Goal: Information Seeking & Learning: Learn about a topic

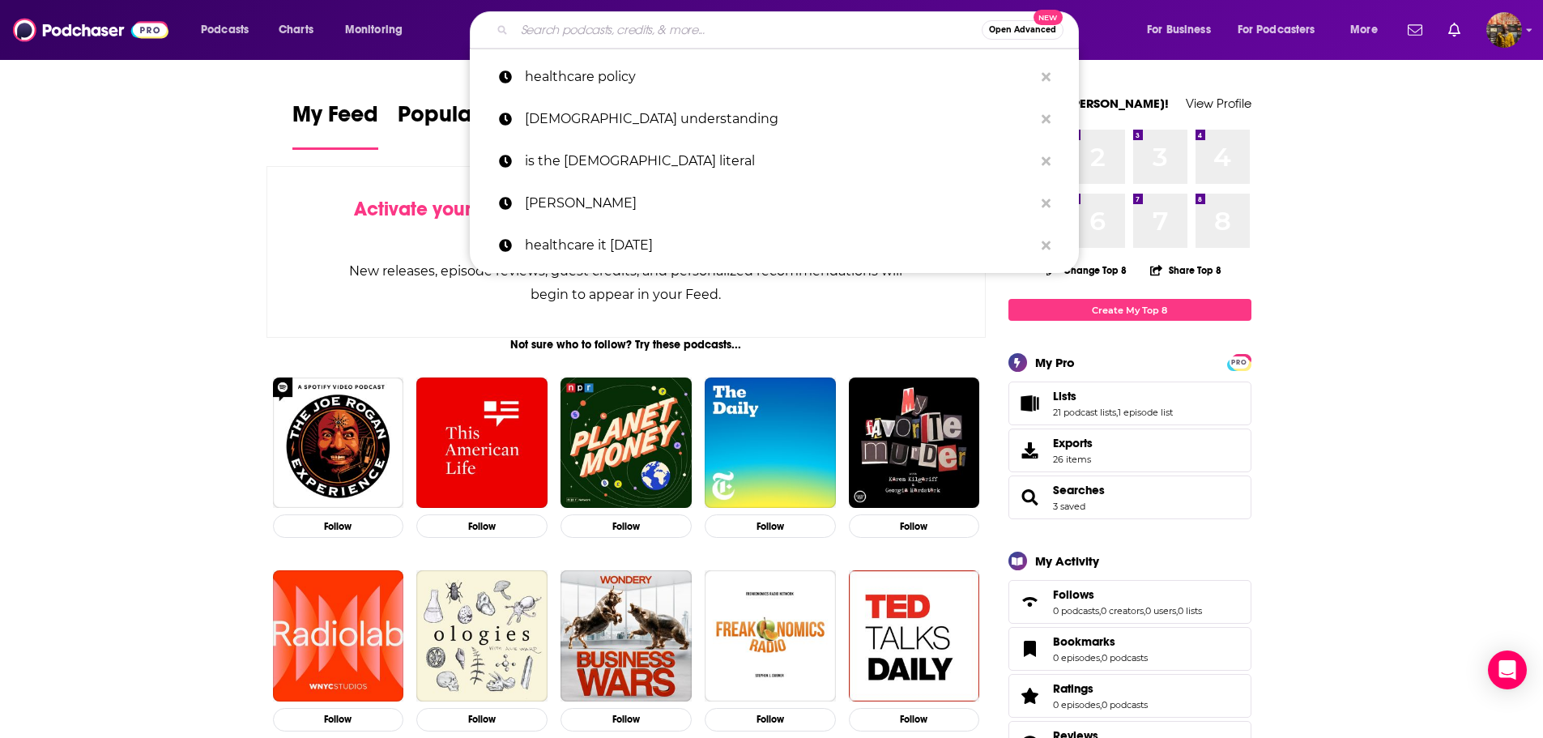
click at [676, 36] on input "Search podcasts, credits, & more..." at bounding box center [747, 30] width 467 height 26
click at [645, 75] on p "healthcare policy" at bounding box center [779, 77] width 509 height 42
type input "healthcare policy"
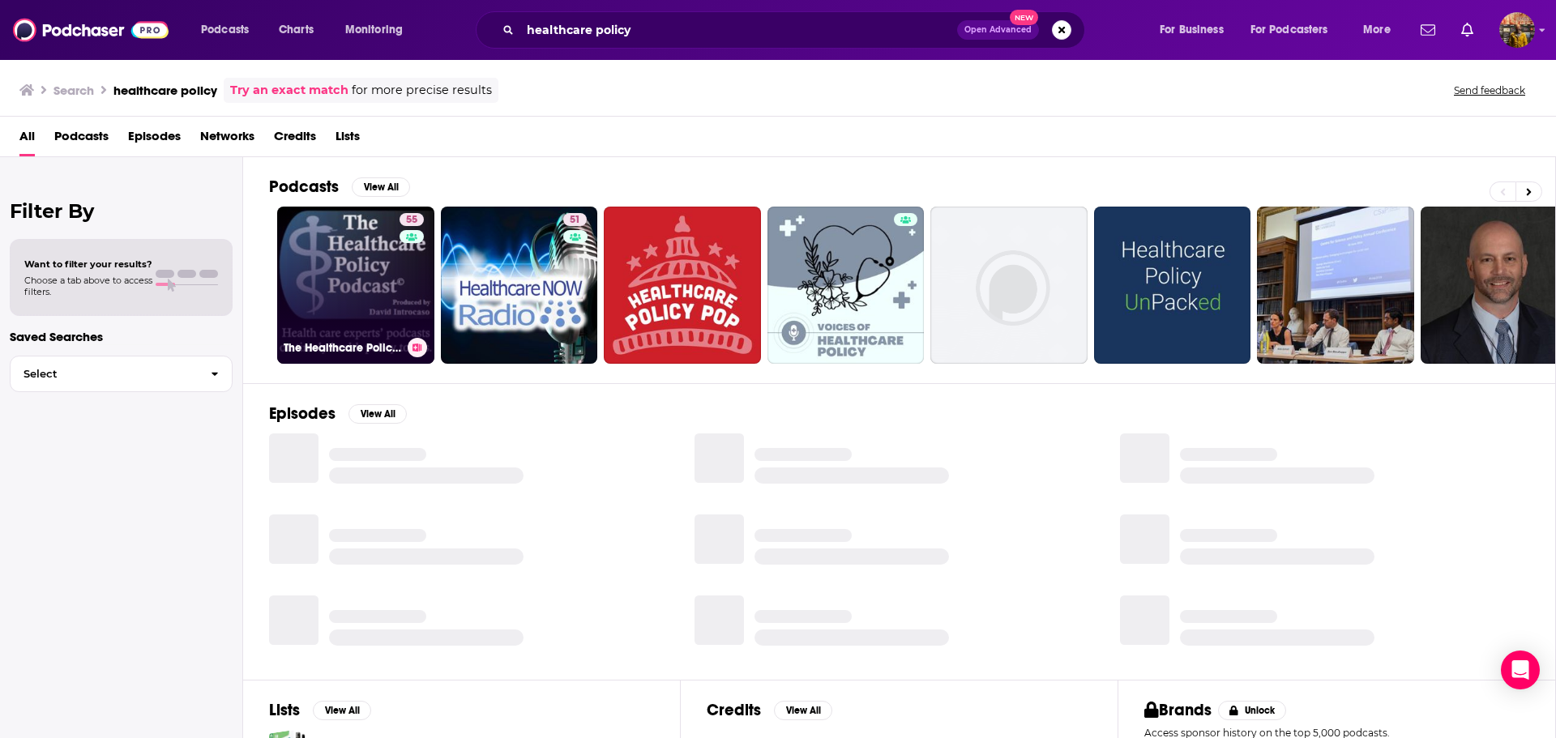
click at [336, 280] on link "55 The Healthcare Policy Podcast ® Produced by [PERSON_NAME]" at bounding box center [355, 285] width 157 height 157
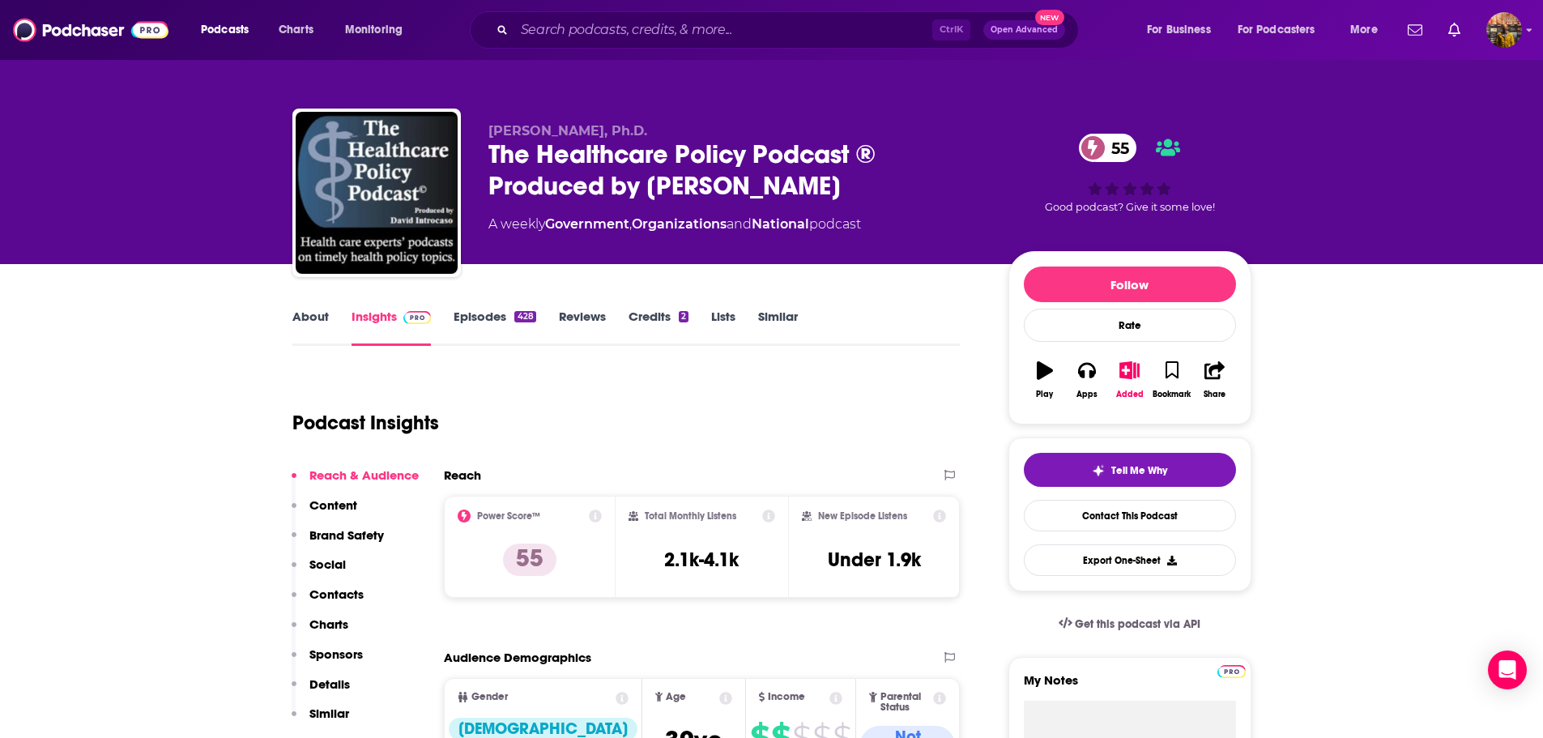
click at [376, 322] on link "Insights" at bounding box center [392, 327] width 80 height 37
click at [312, 316] on link "About" at bounding box center [310, 327] width 36 height 37
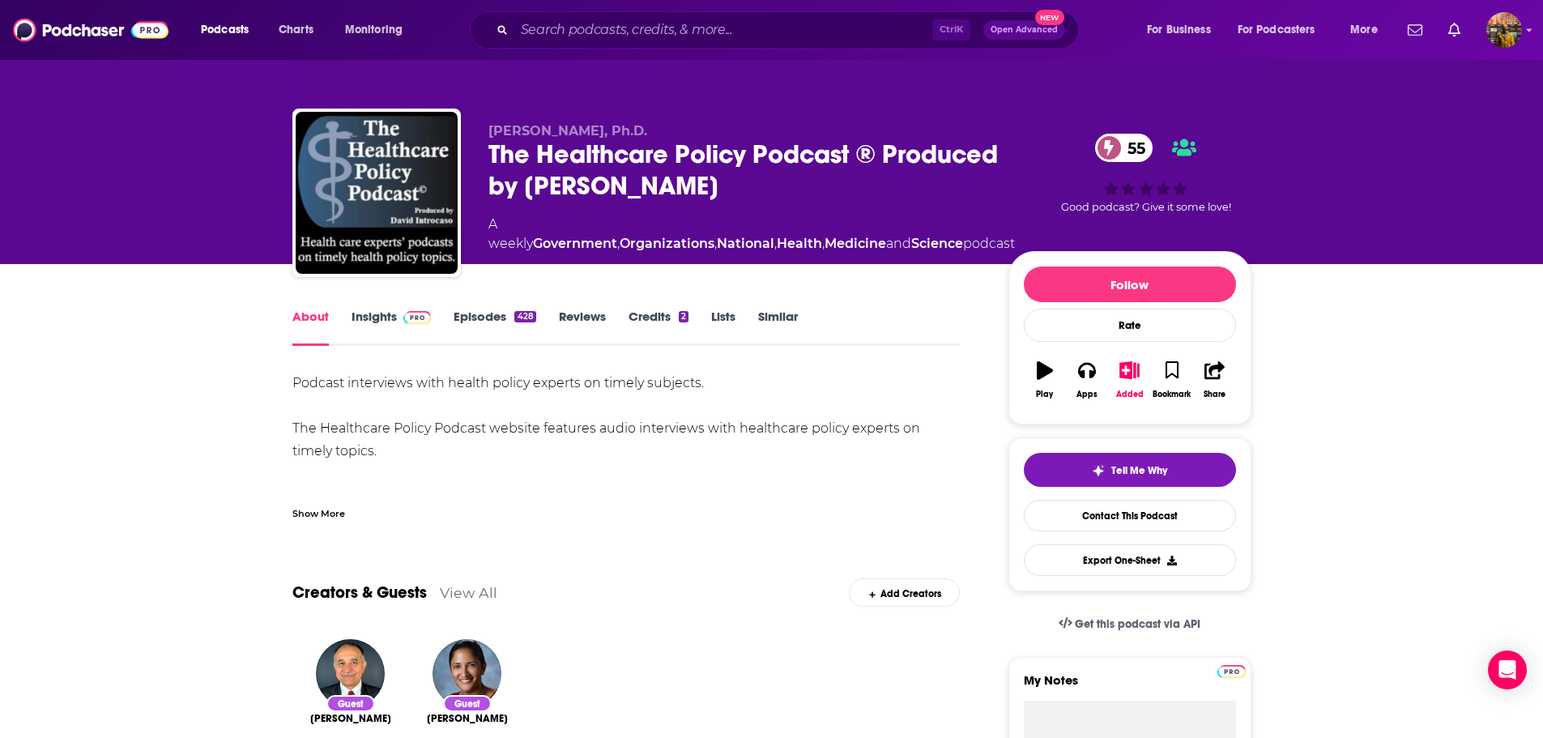
click at [480, 314] on link "Episodes 428" at bounding box center [495, 327] width 82 height 37
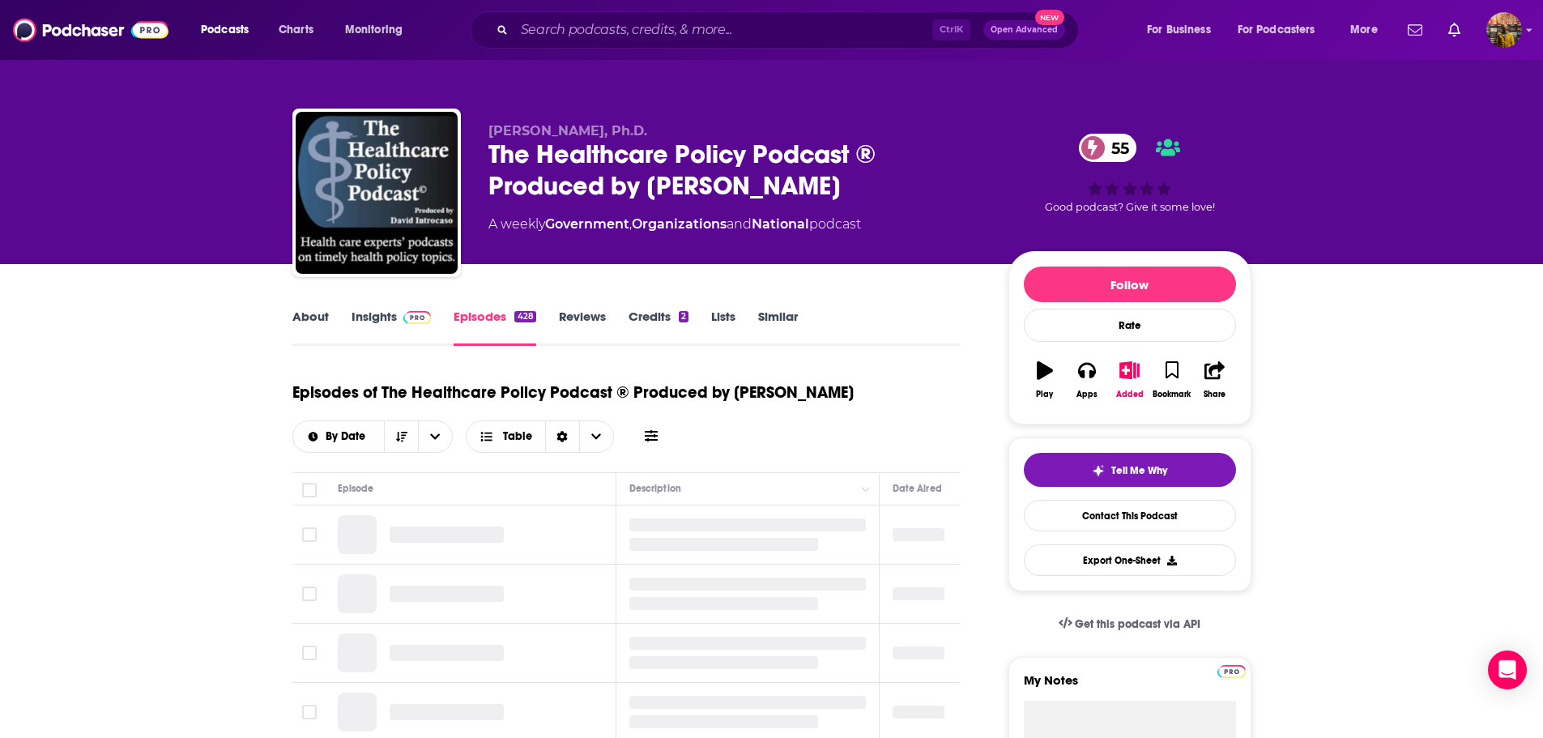
click at [643, 437] on button at bounding box center [651, 436] width 23 height 17
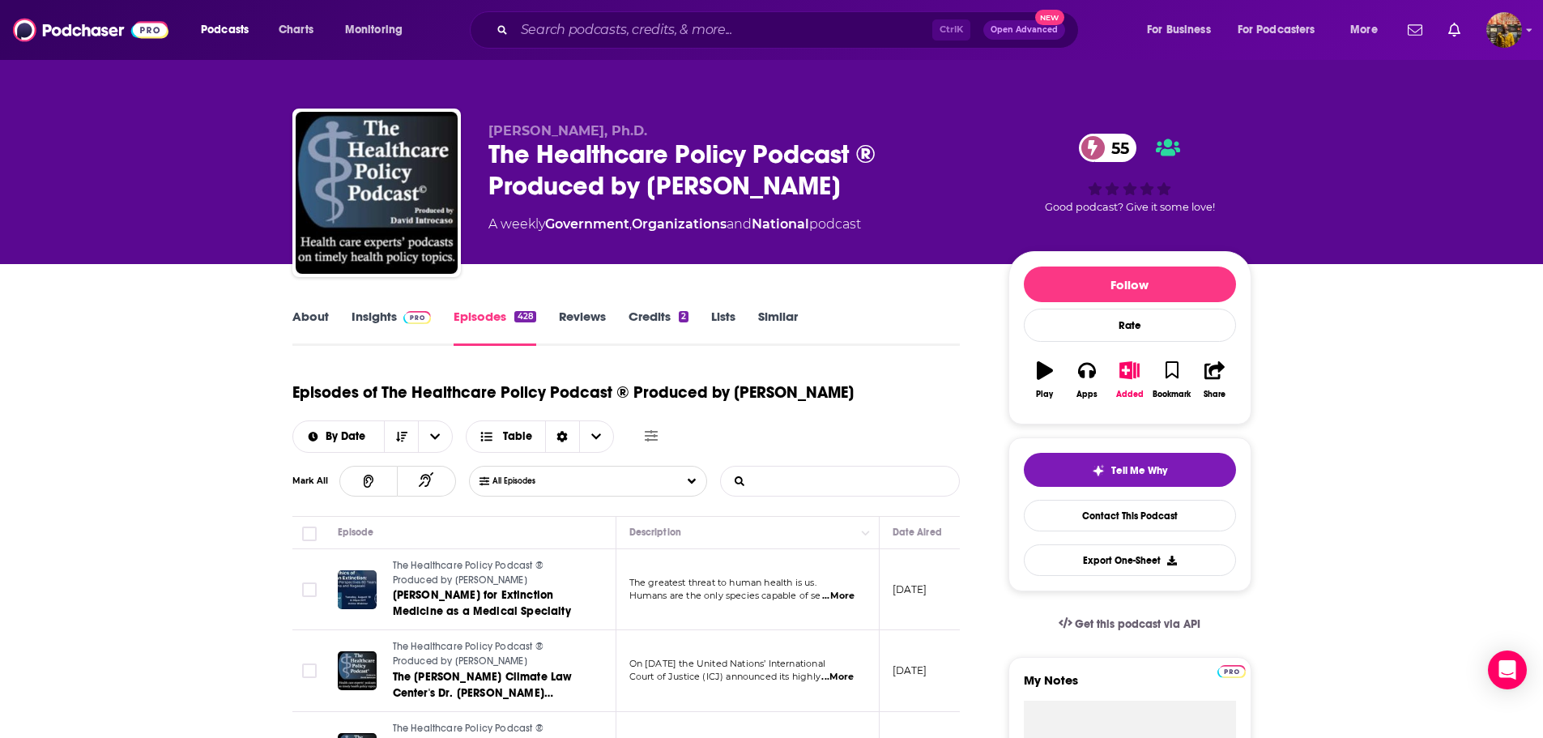
click at [790, 478] on input "List Search Input" at bounding box center [805, 481] width 169 height 29
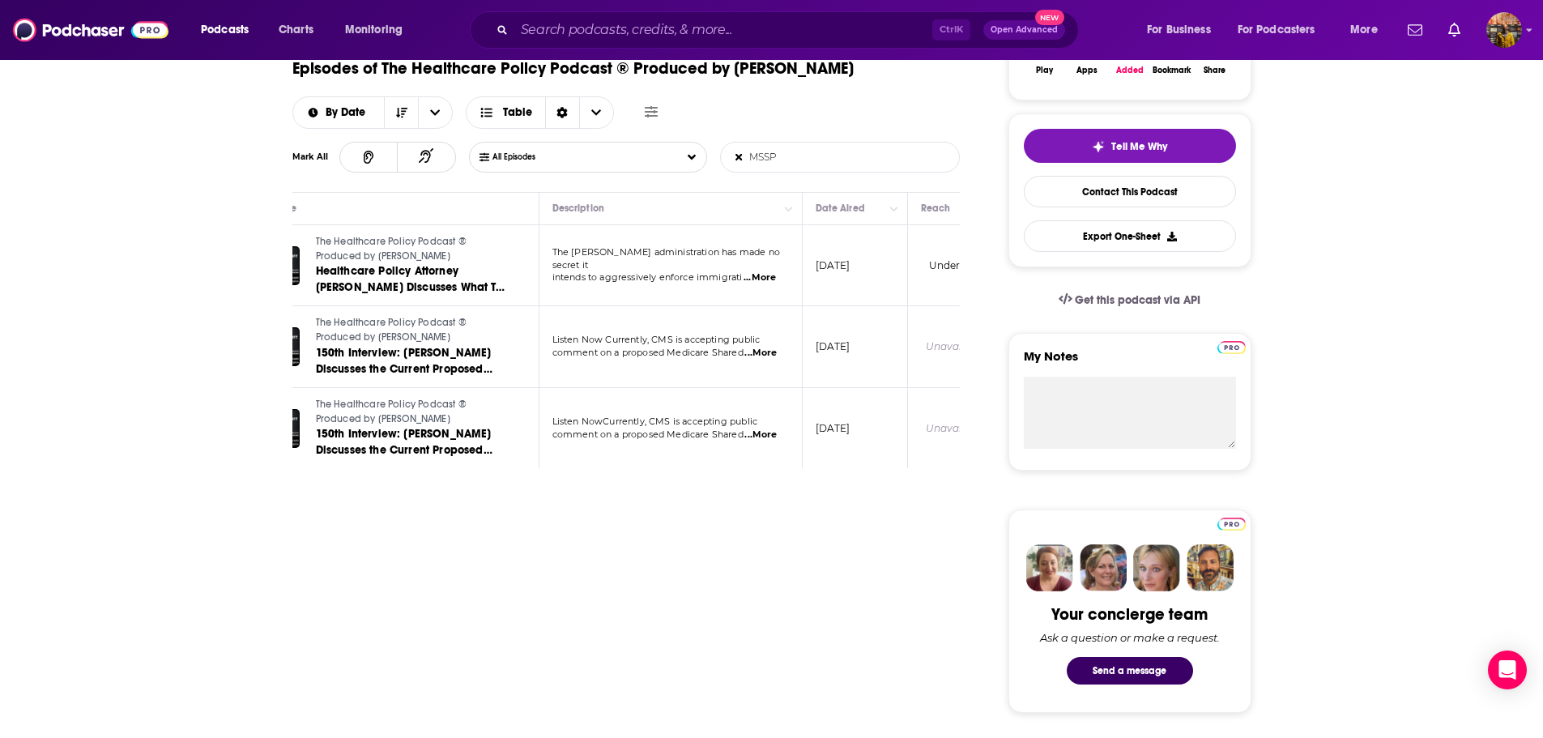
scroll to position [0, 45]
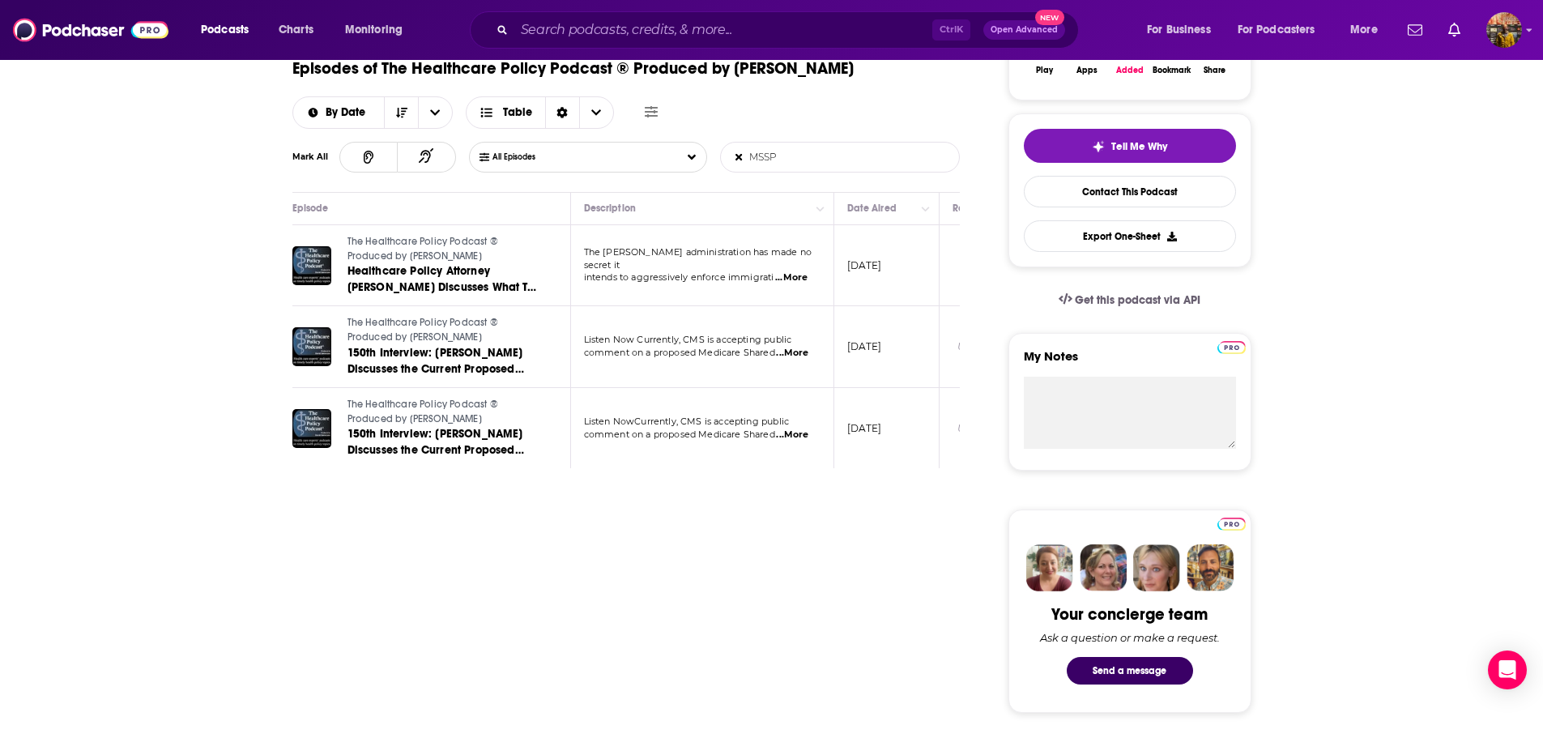
click at [792, 271] on span "...More" at bounding box center [791, 277] width 32 height 13
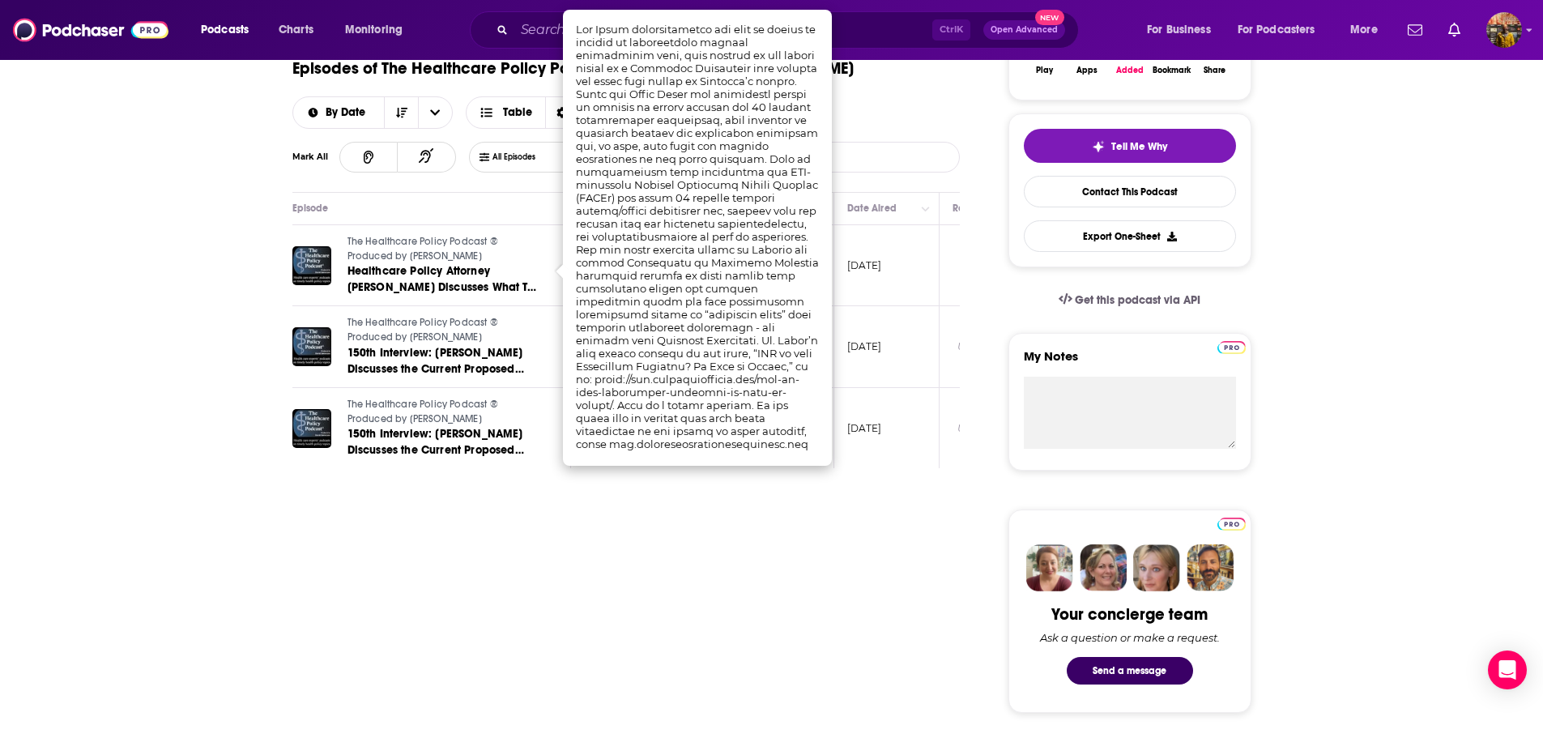
scroll to position [405, 0]
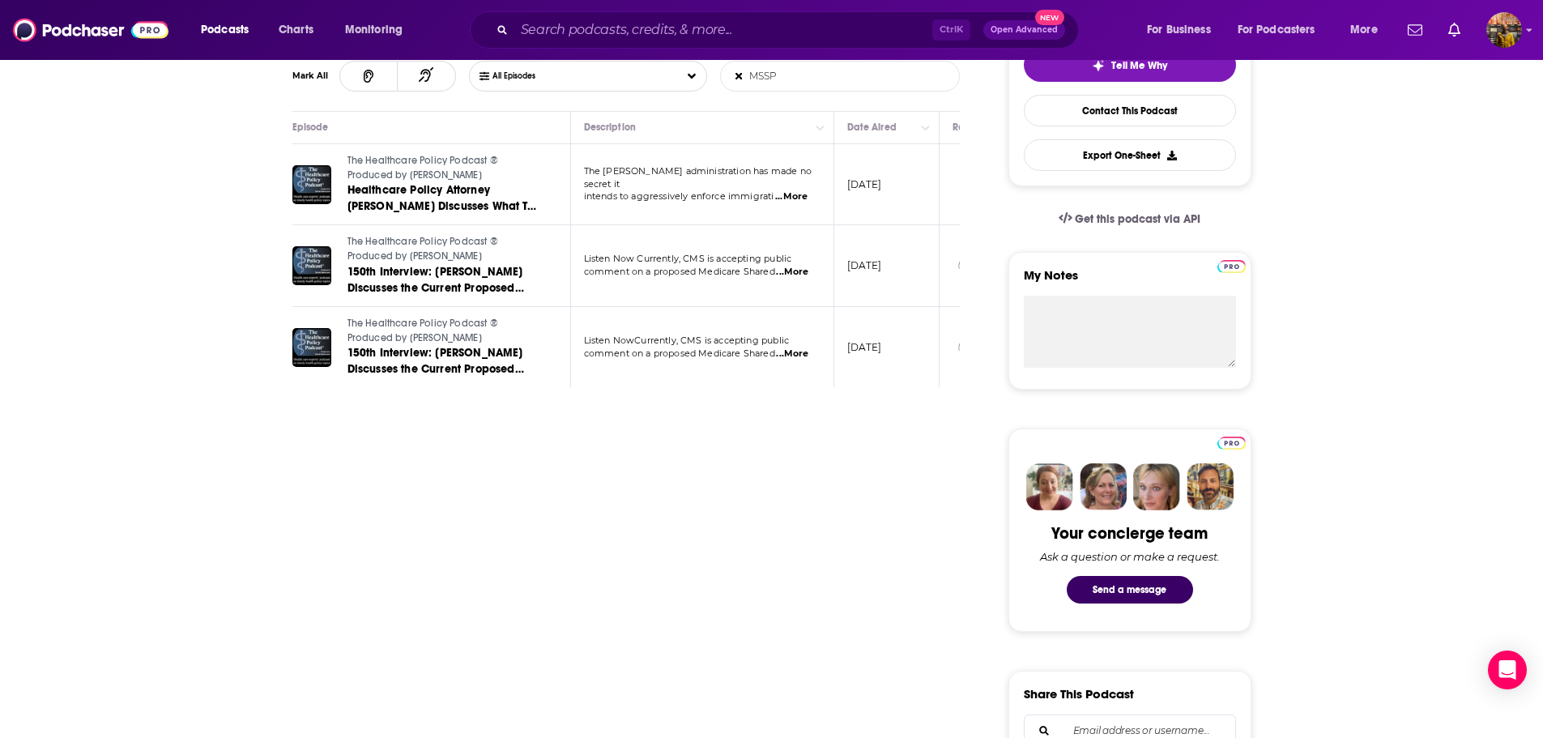
click at [800, 272] on span "...More" at bounding box center [792, 272] width 32 height 13
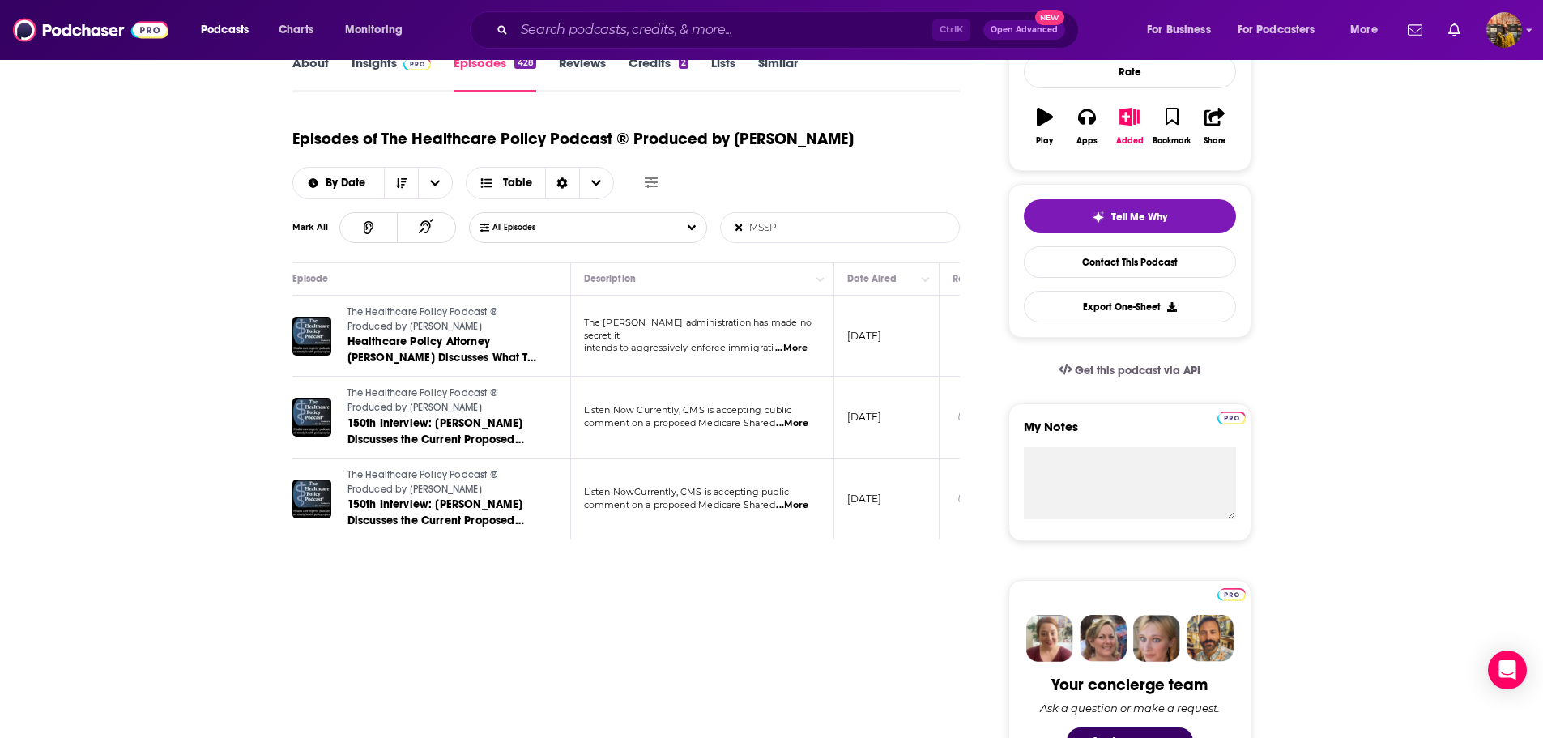
scroll to position [81, 0]
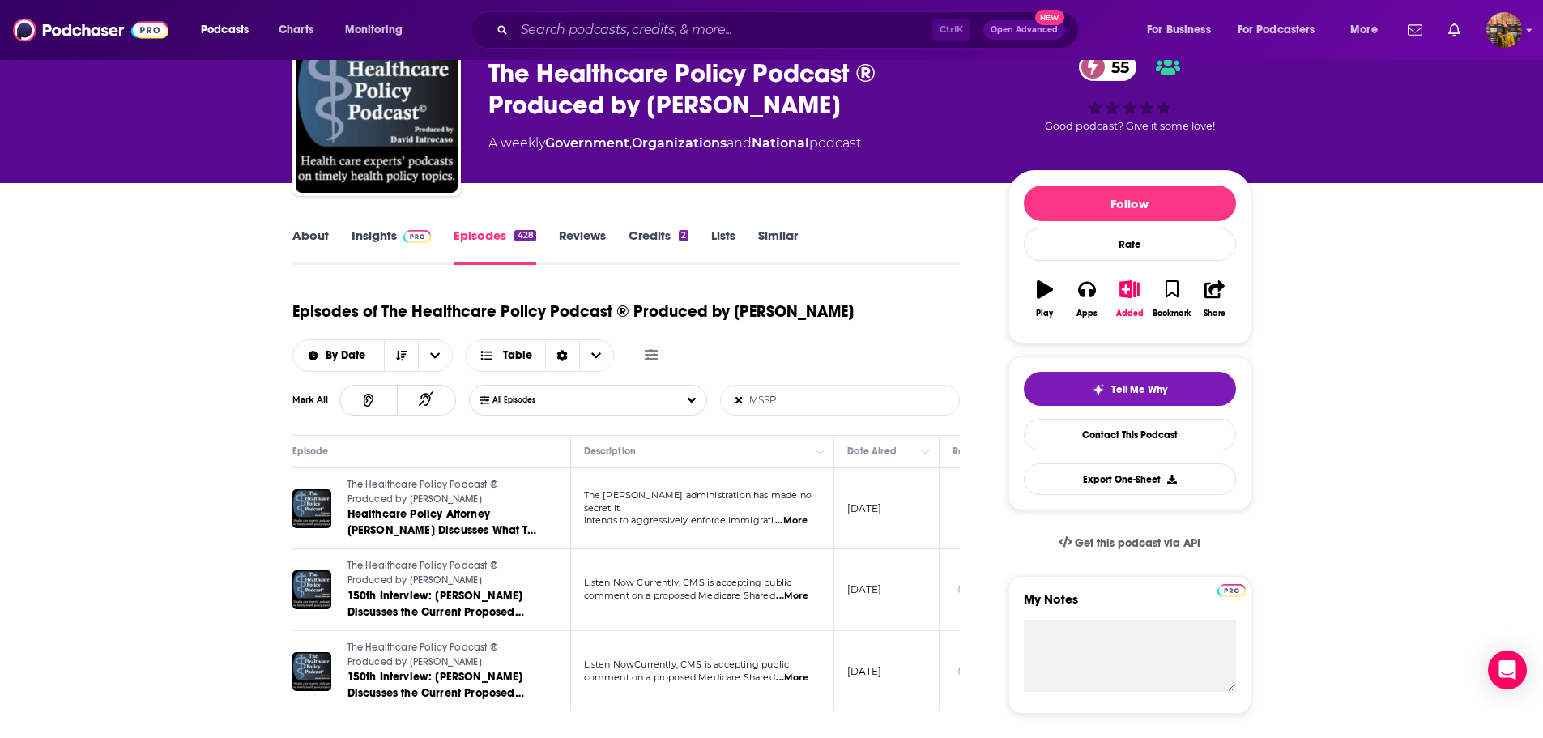
drag, startPoint x: 790, startPoint y: 402, endPoint x: 608, endPoint y: 390, distance: 181.9
click at [608, 390] on div "All Episodes MSSP List Search Input Search Episodes..." at bounding box center [715, 400] width 492 height 31
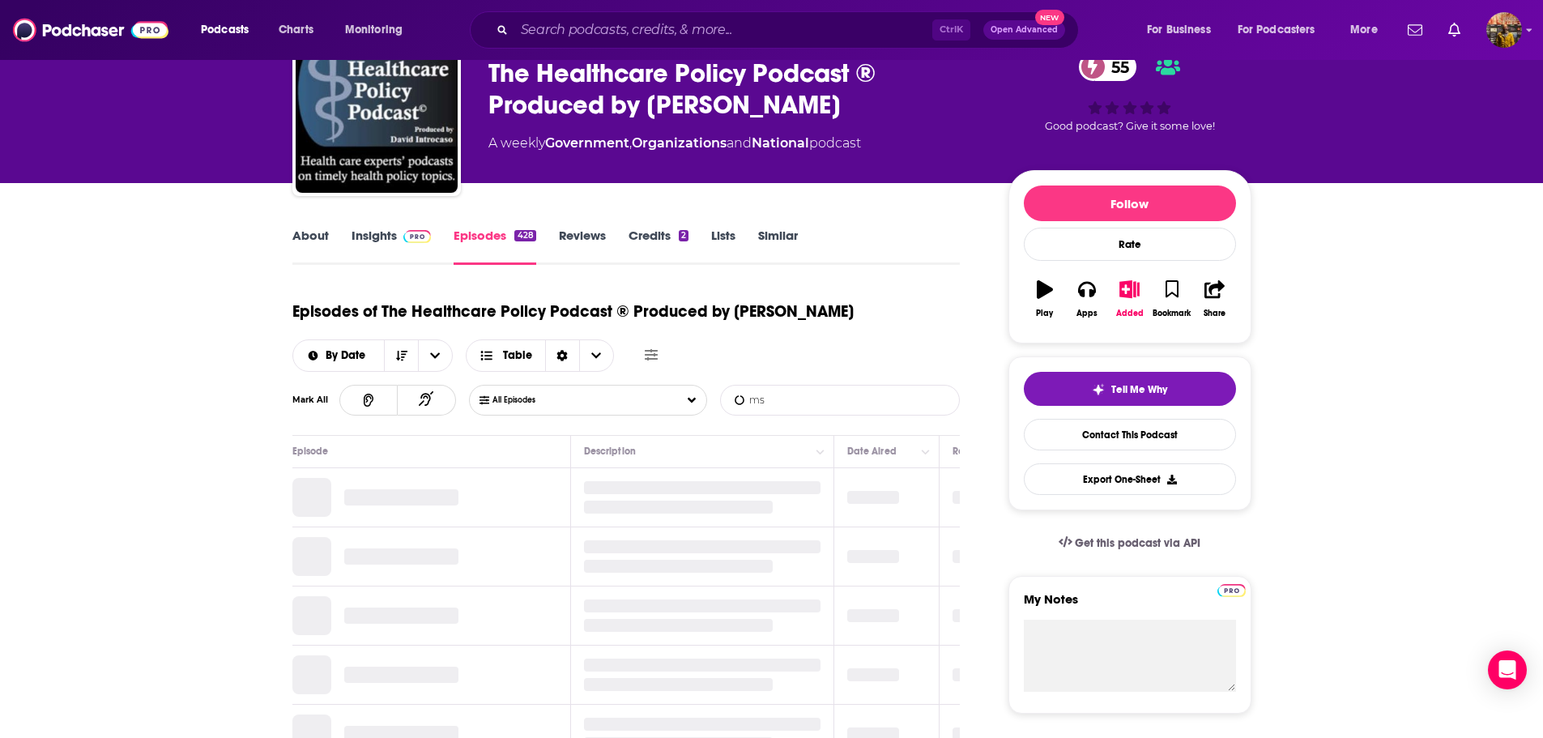
type input "m"
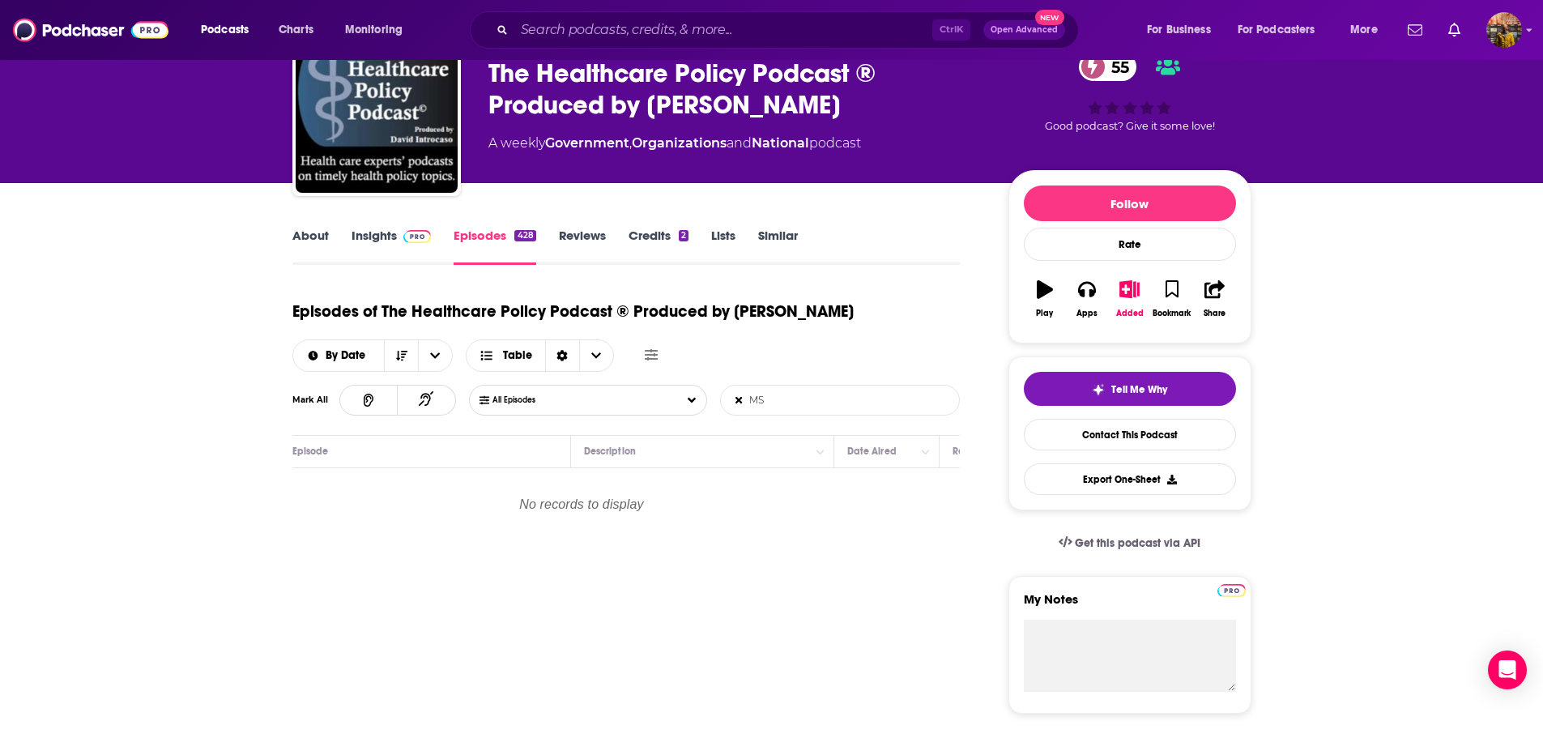
type input "M"
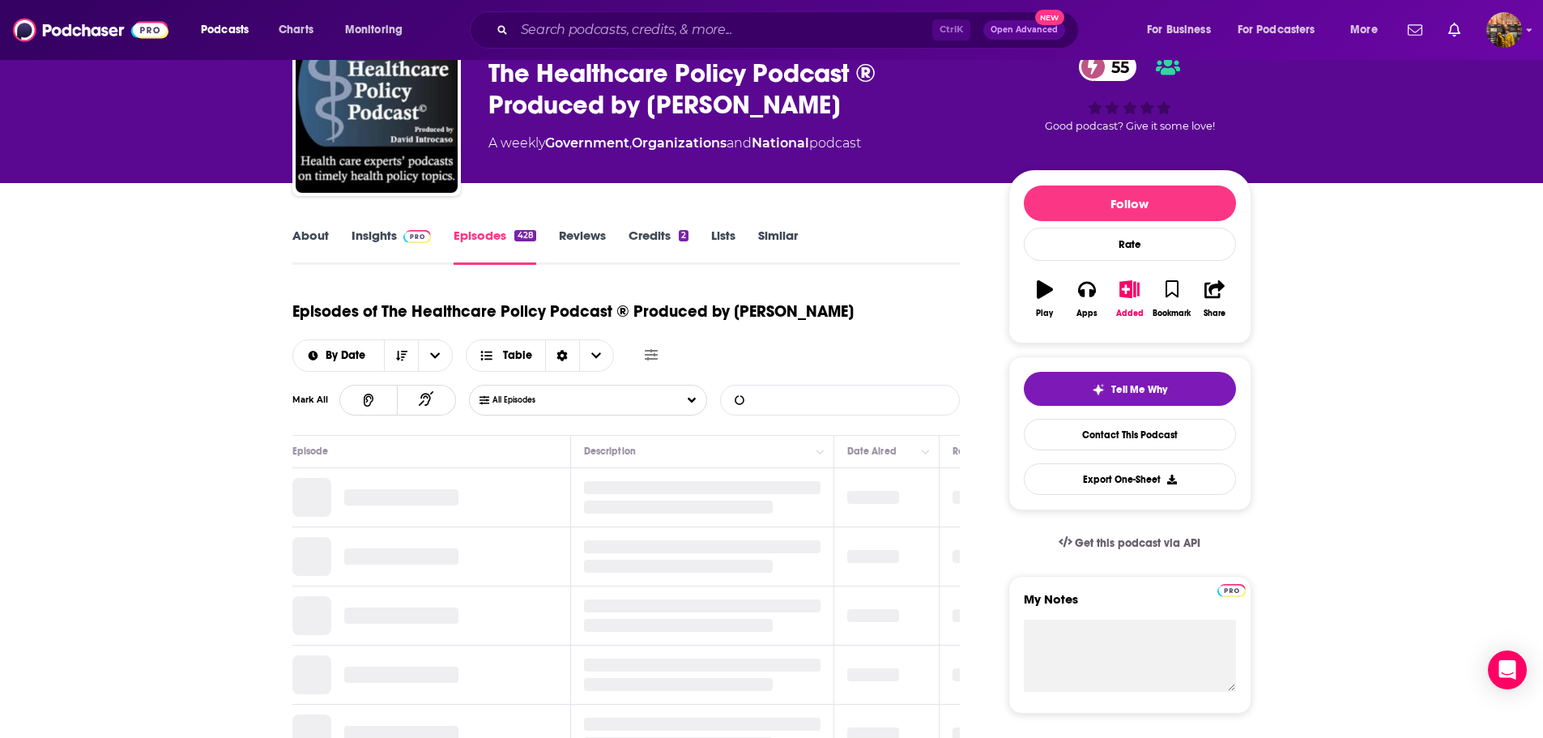
paste input "Medicare Shared Savings Program"
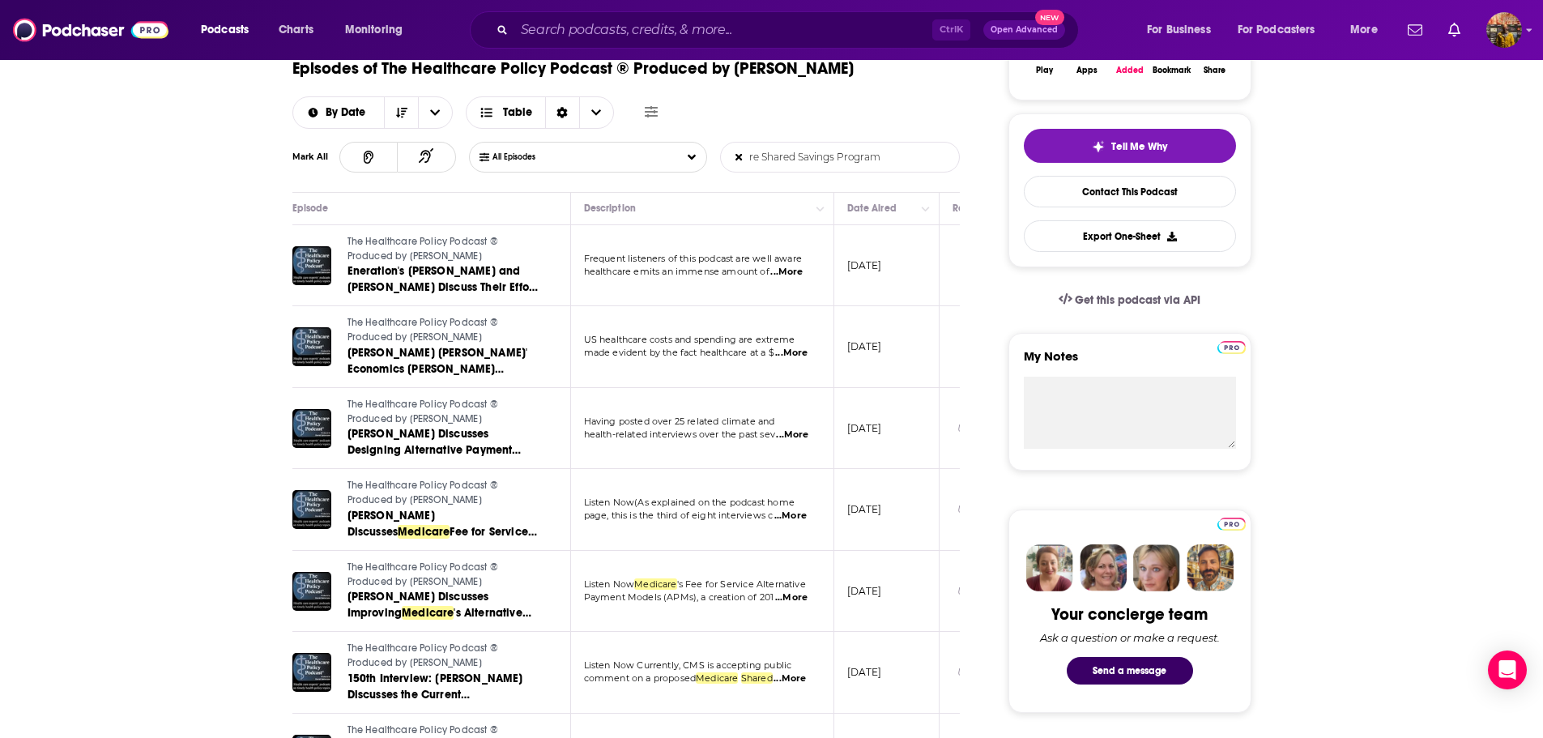
scroll to position [0, 0]
click at [789, 273] on span "...More" at bounding box center [786, 272] width 32 height 13
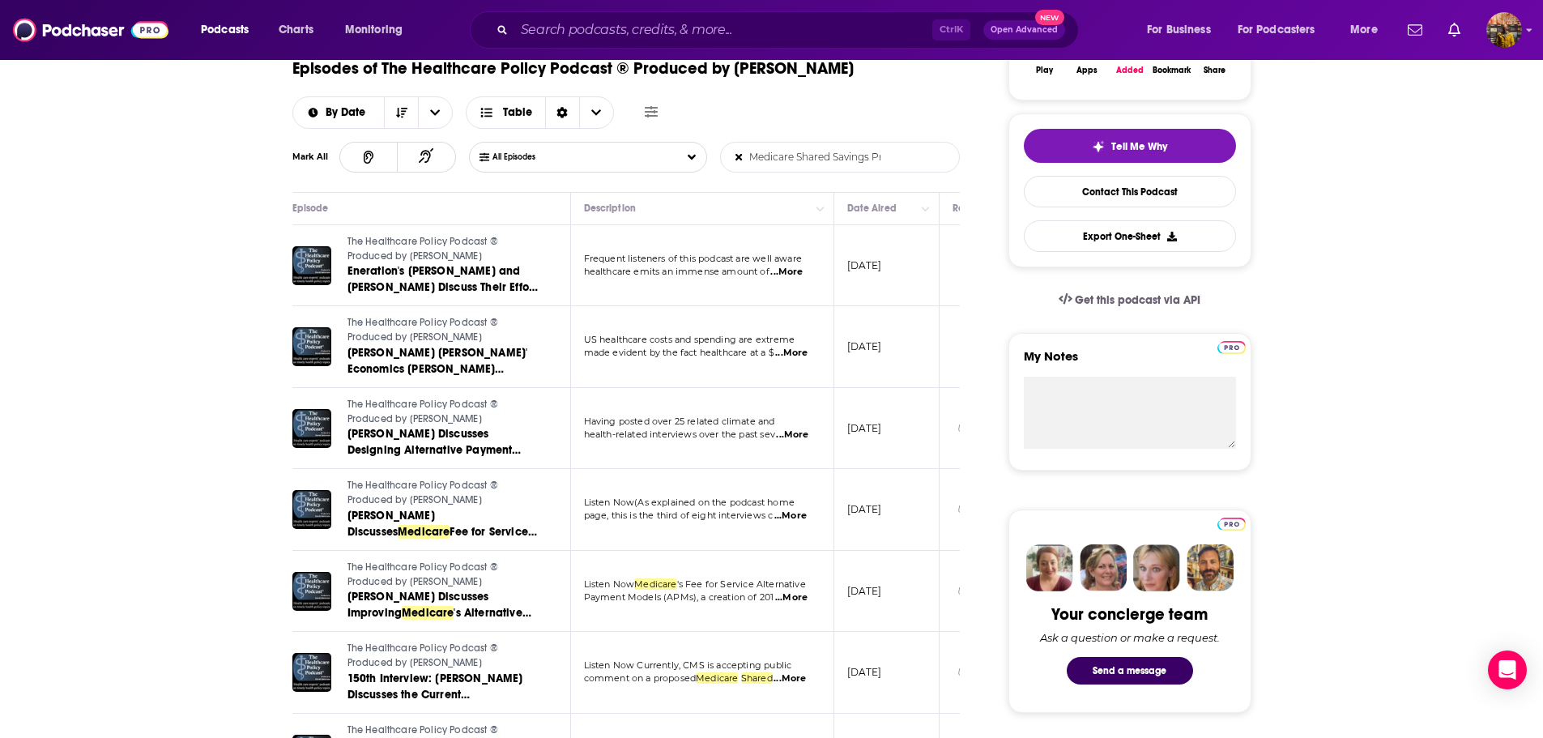
click at [809, 361] on td "US healthcare costs and spending are extreme made evident by the fact healthcar…" at bounding box center [702, 347] width 263 height 82
click at [805, 354] on span "...More" at bounding box center [791, 353] width 32 height 13
click at [745, 160] on input "Medicare Shared Savings Program" at bounding box center [805, 157] width 169 height 29
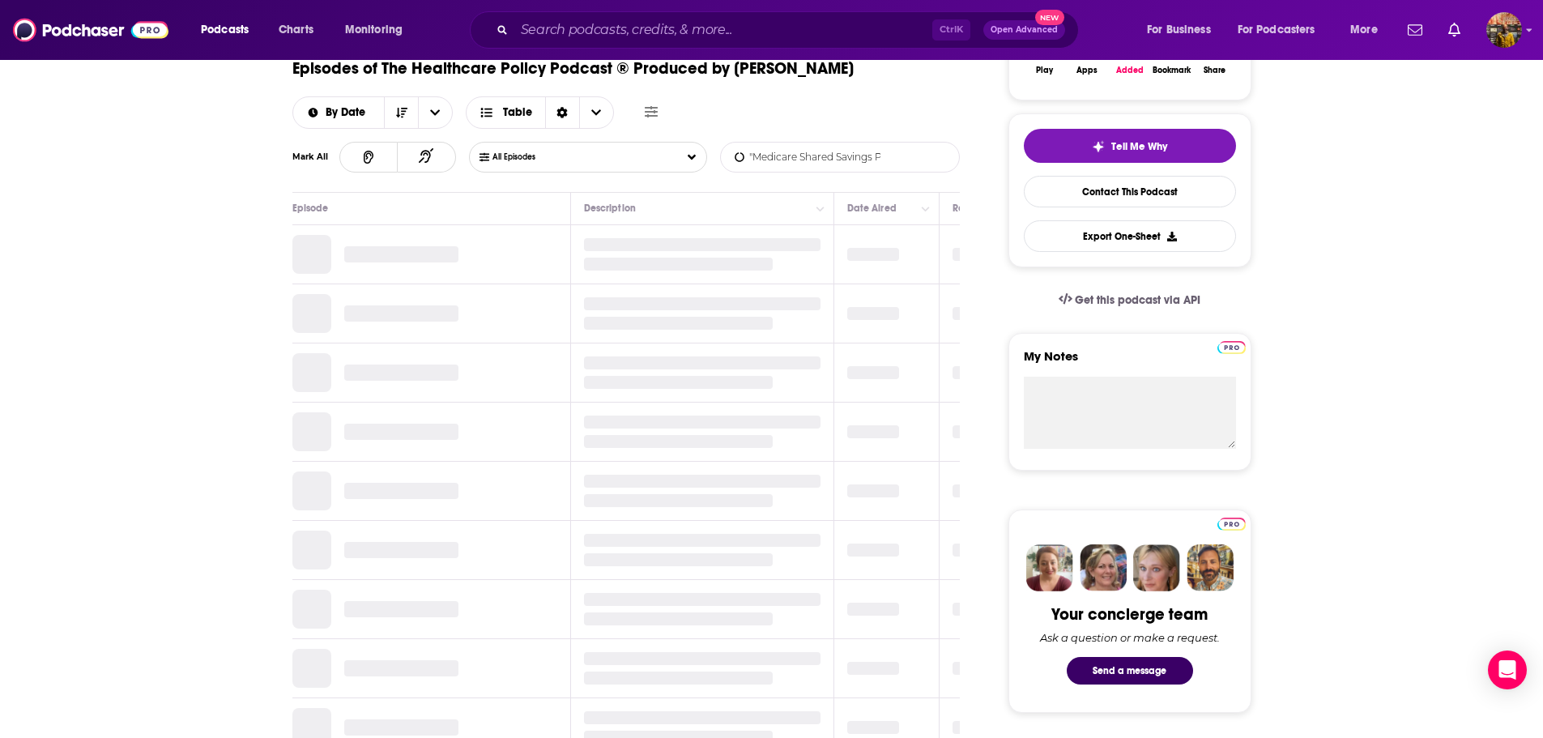
click at [883, 158] on input ""Medicare Shared Savings Program" at bounding box center [805, 157] width 169 height 29
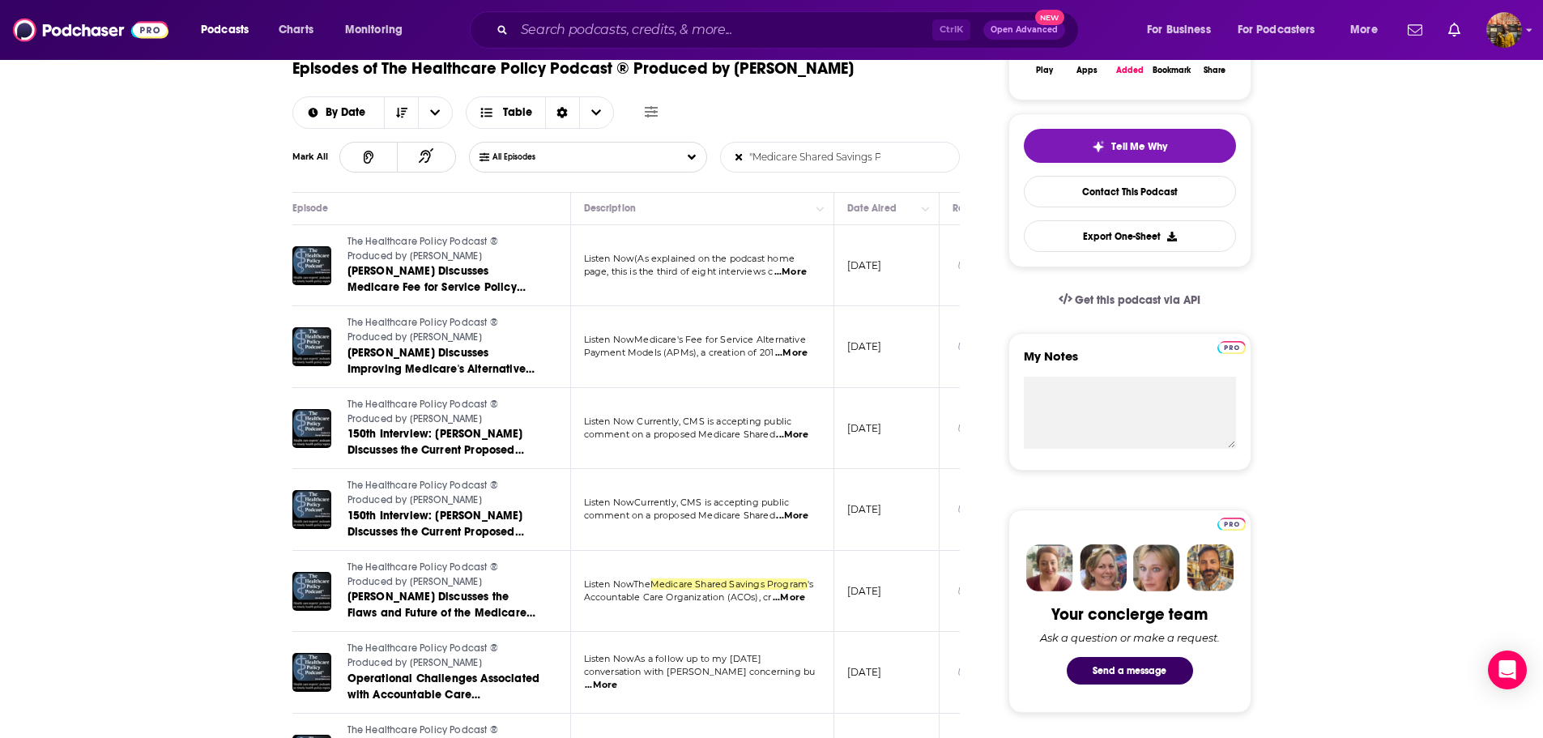
click at [789, 275] on span "...More" at bounding box center [791, 272] width 32 height 13
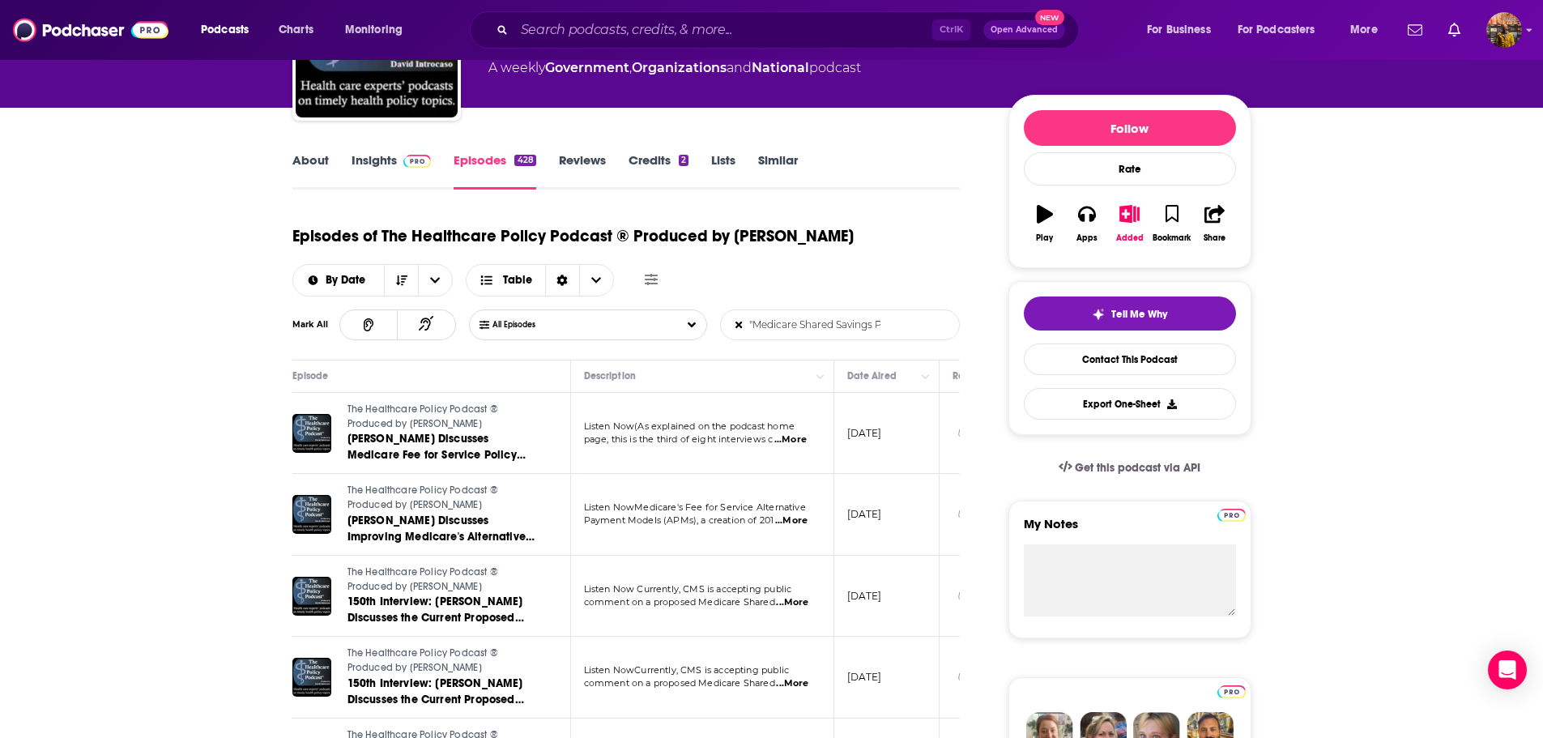
scroll to position [162, 0]
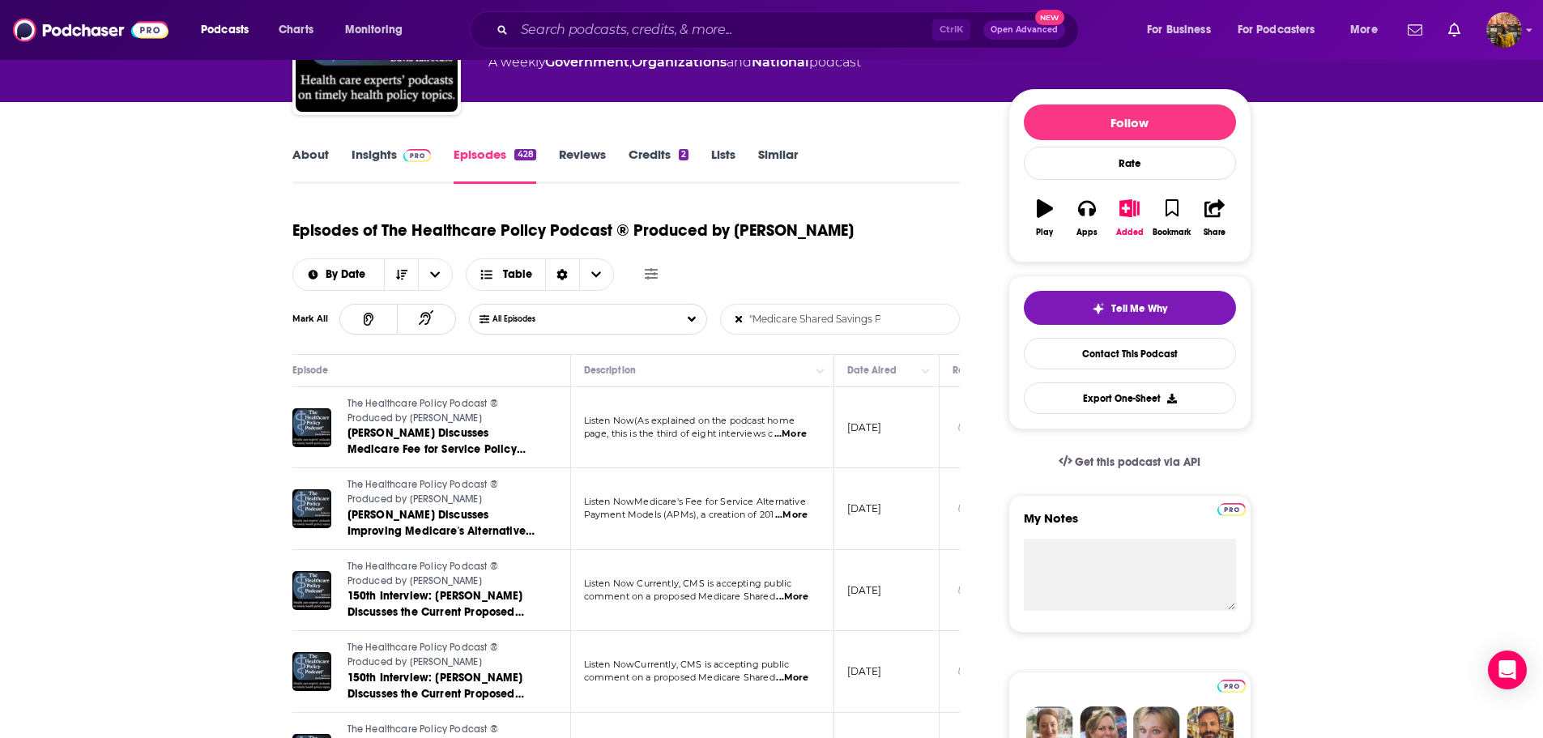
click at [800, 518] on span "...More" at bounding box center [791, 515] width 32 height 13
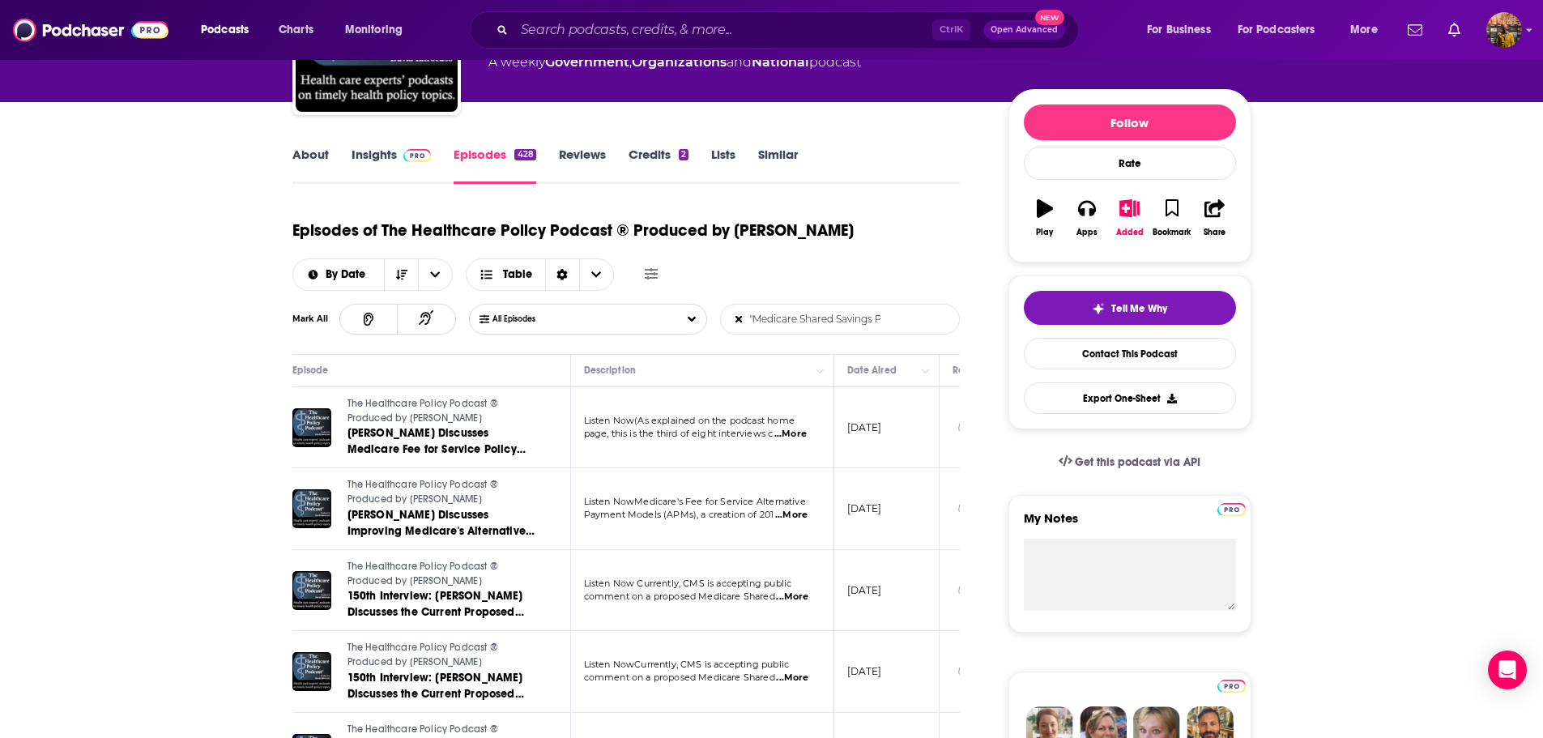
click at [800, 437] on span "...More" at bounding box center [791, 434] width 32 height 13
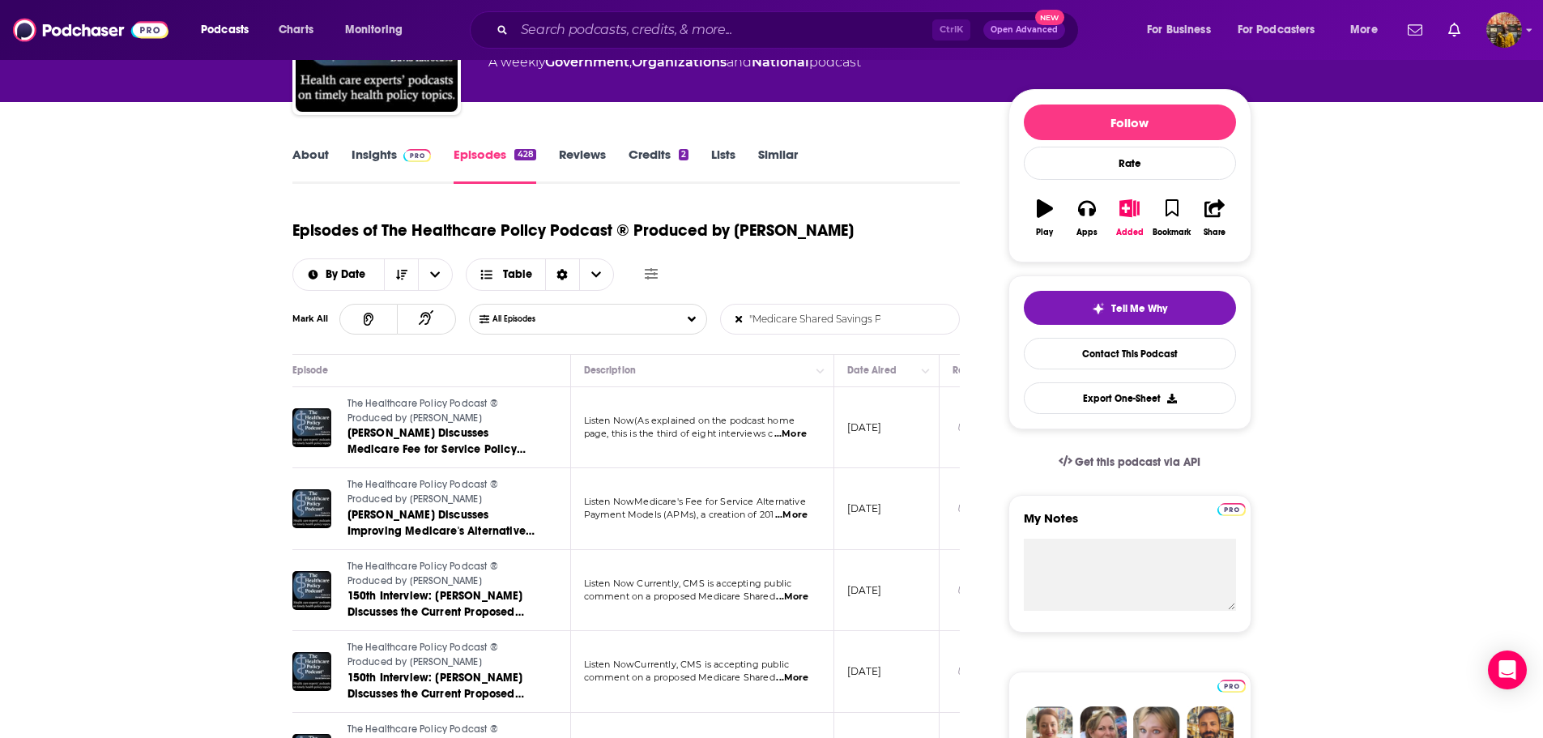
click at [828, 331] on input ""Medicare Shared Savings Program"" at bounding box center [805, 319] width 169 height 29
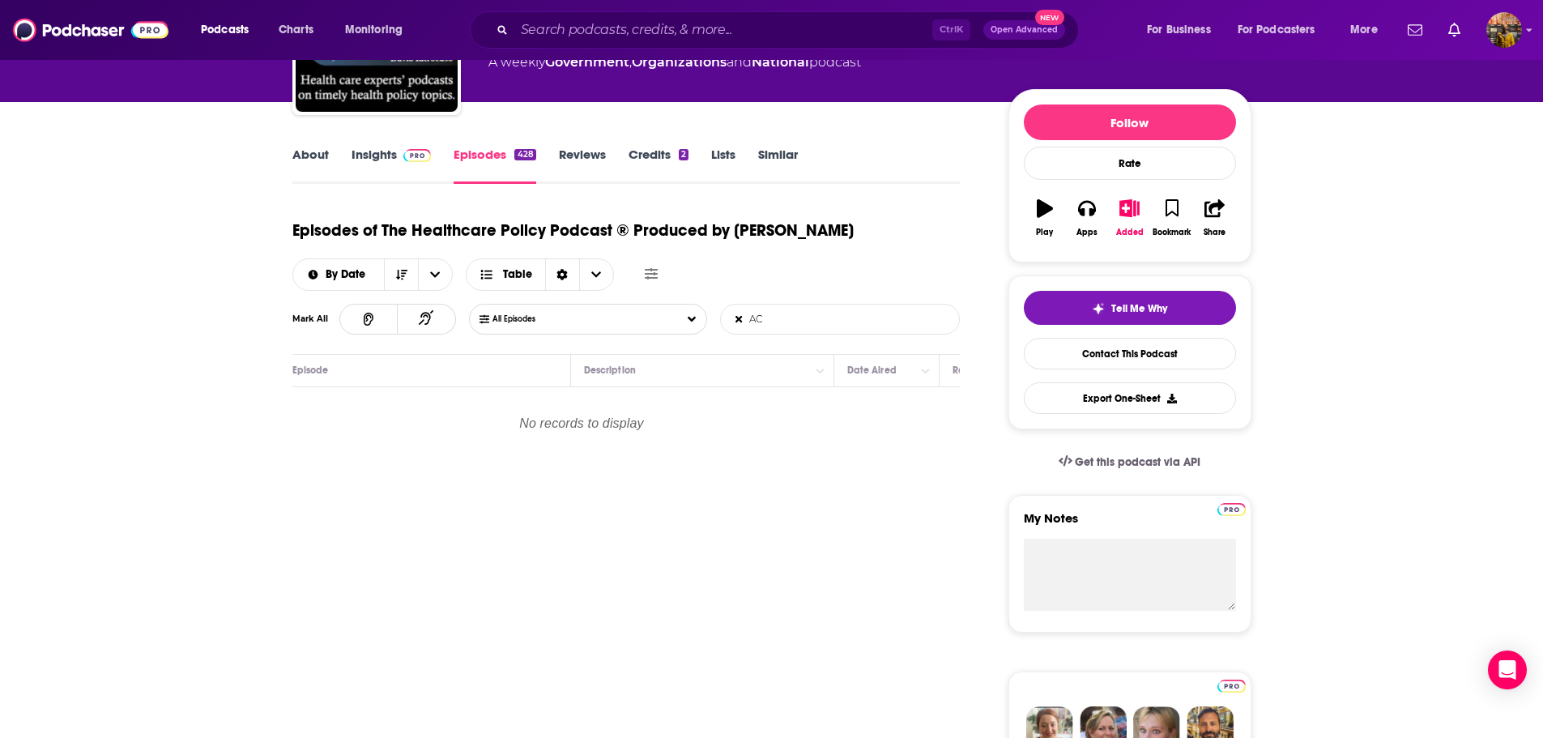
type input "A"
paste input "Accountable Care Organization (ACO)"
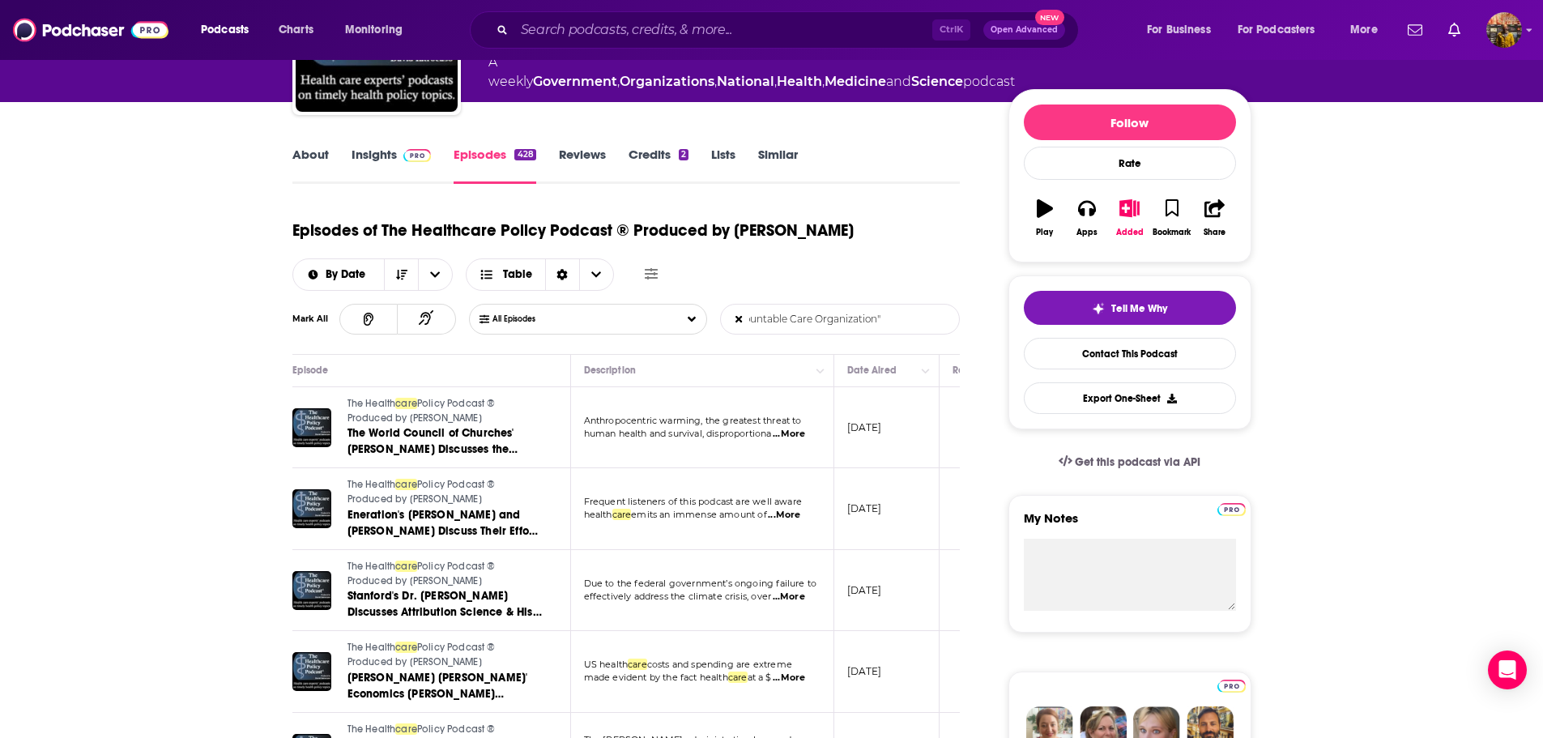
scroll to position [0, 0]
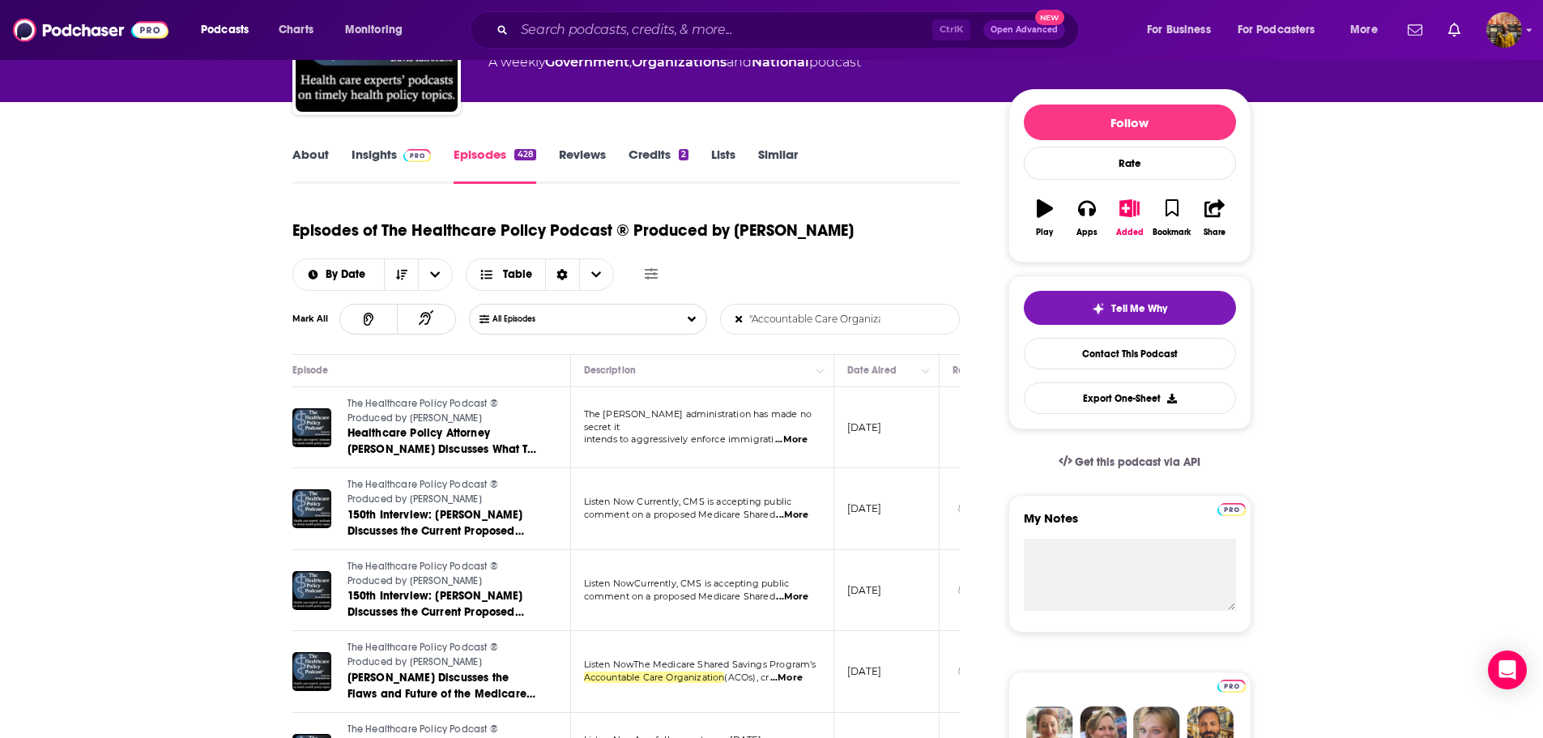
click at [788, 317] on input ""Accountable Care Organization"" at bounding box center [805, 319] width 169 height 29
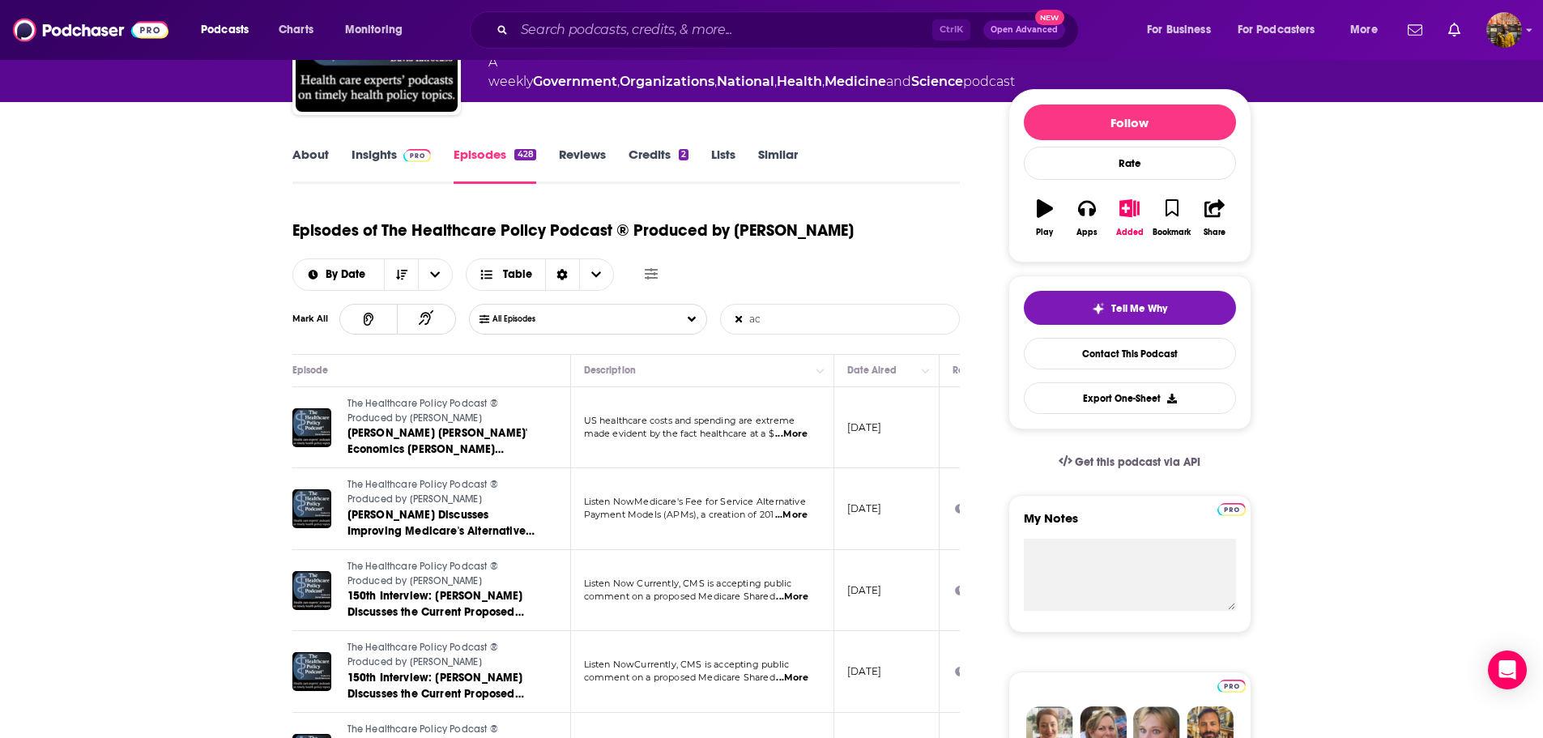
type input "a"
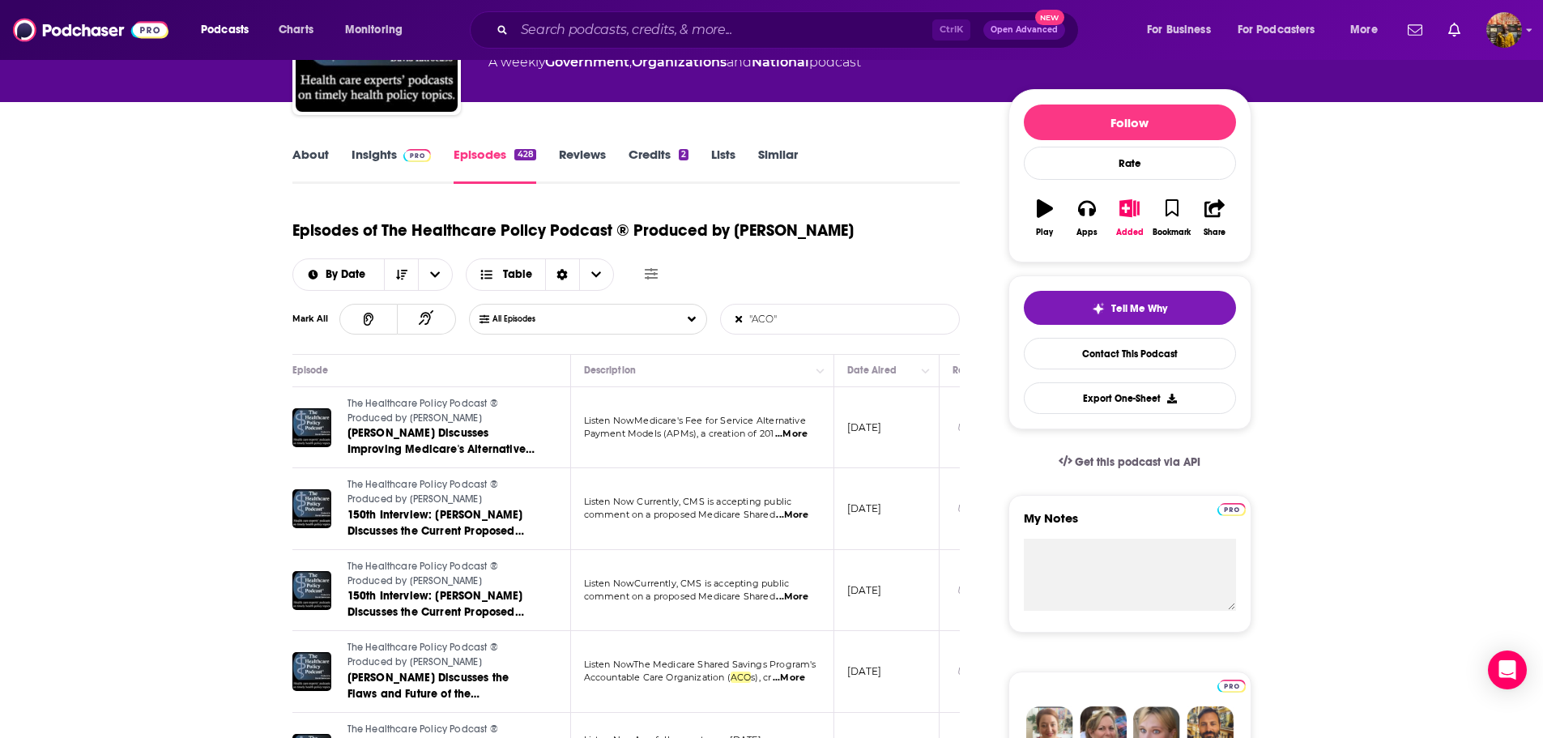
click at [805, 431] on span "...More" at bounding box center [791, 434] width 32 height 13
drag, startPoint x: 783, startPoint y: 322, endPoint x: 702, endPoint y: 318, distance: 81.2
click at [710, 318] on div "All Episodes "ACO" List Search Input Search Episodes..." at bounding box center [715, 319] width 492 height 31
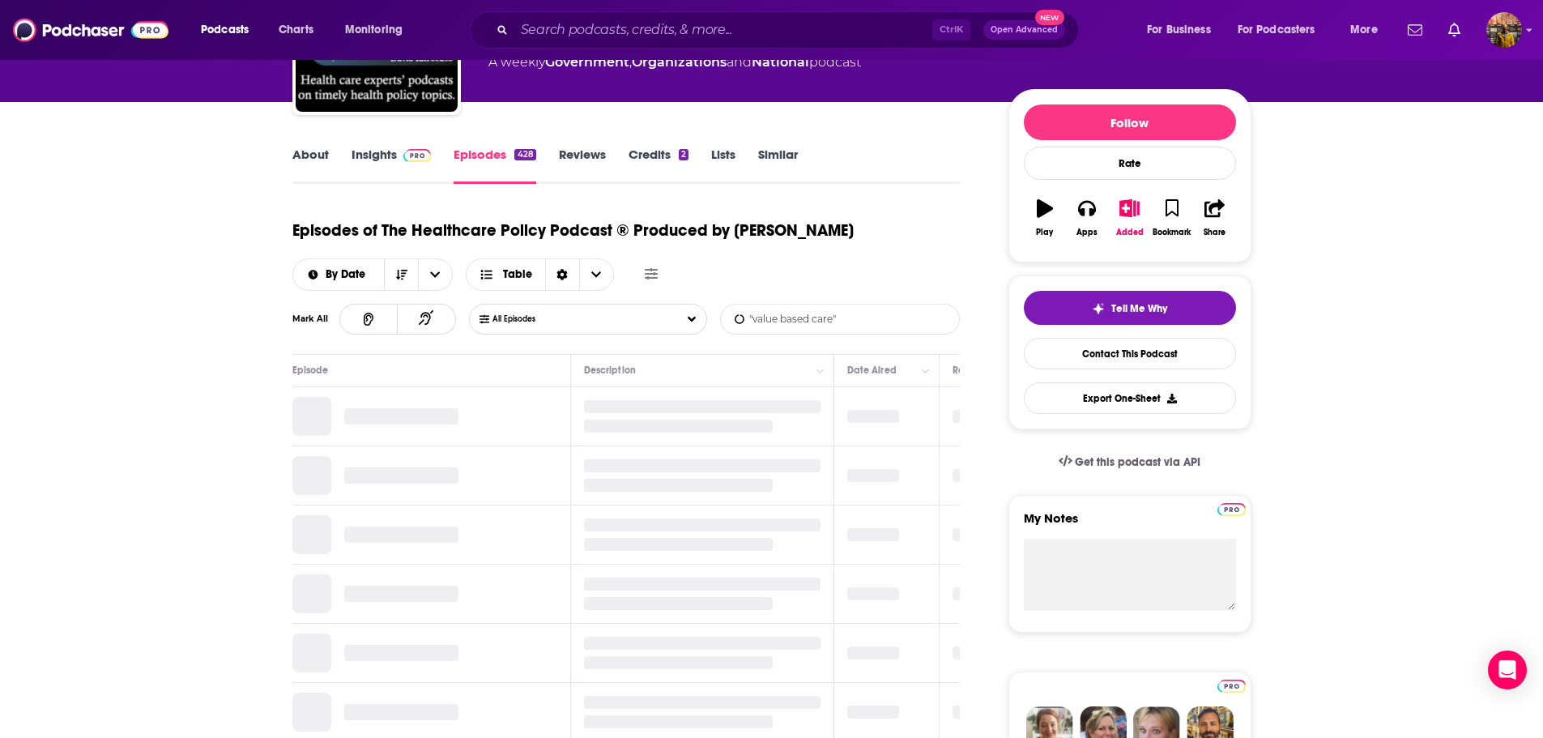
type input ""value based care""
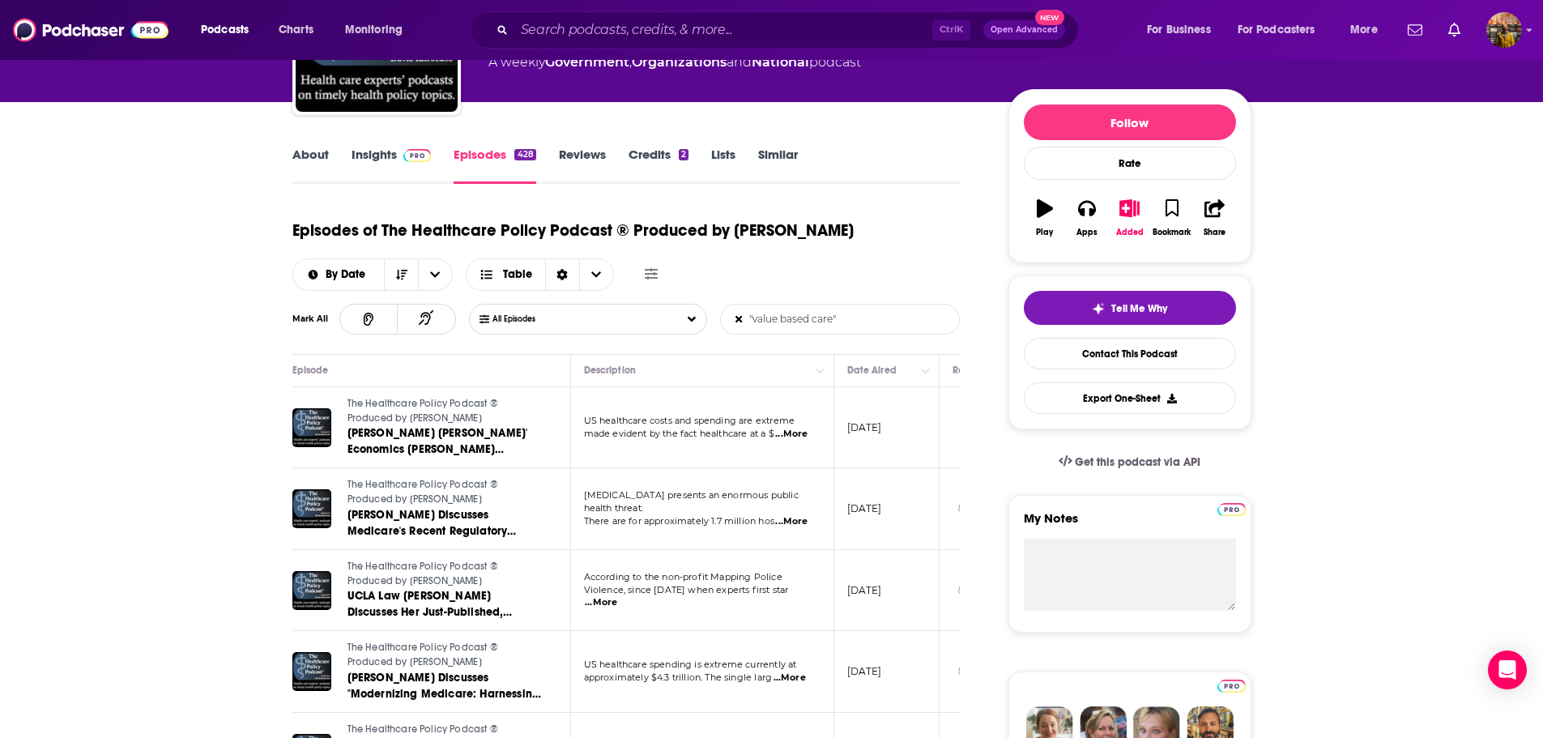
click at [788, 434] on span "...More" at bounding box center [791, 434] width 32 height 13
